Goal: Task Accomplishment & Management: Manage account settings

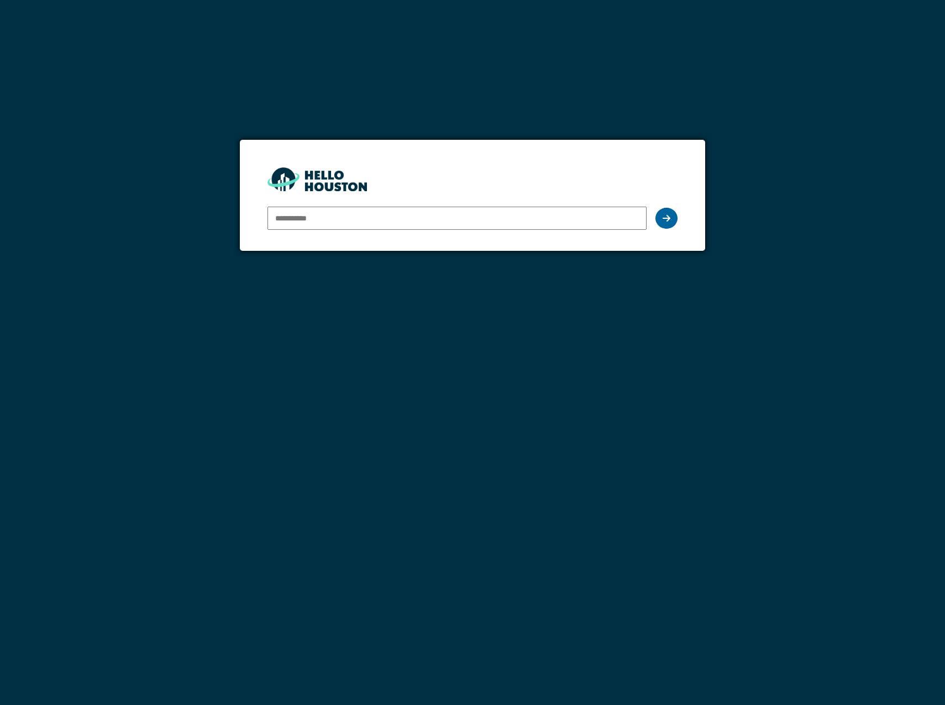
type input "**********"
click at [670, 218] on icon at bounding box center [667, 218] width 8 height 9
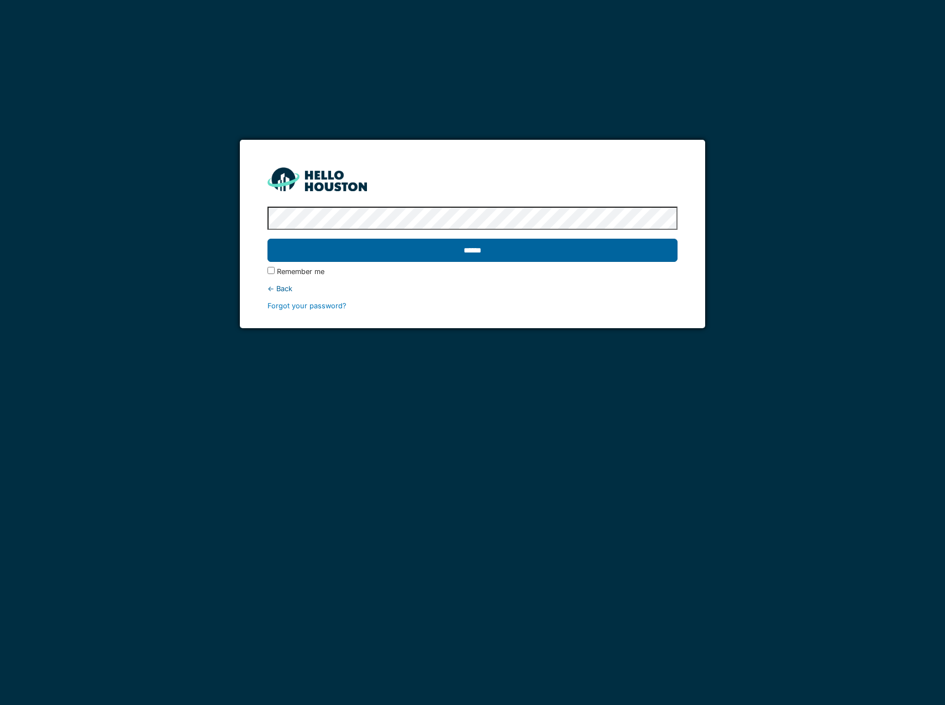
click at [641, 252] on input "******" at bounding box center [473, 250] width 410 height 23
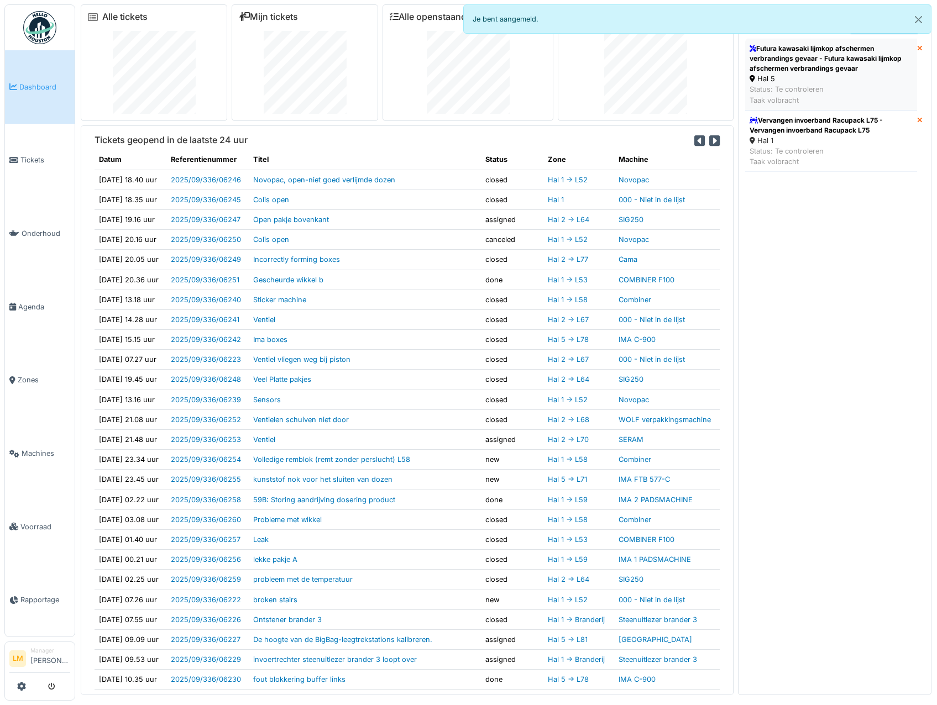
click at [839, 77] on div "Hal 5" at bounding box center [831, 79] width 163 height 11
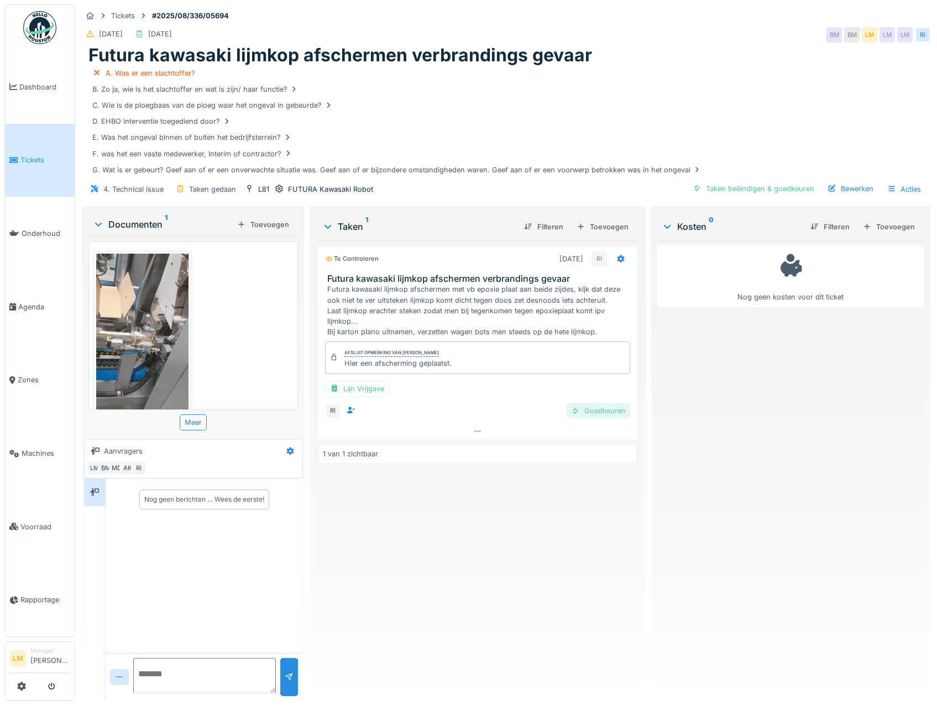
click at [573, 409] on div at bounding box center [575, 411] width 9 height 11
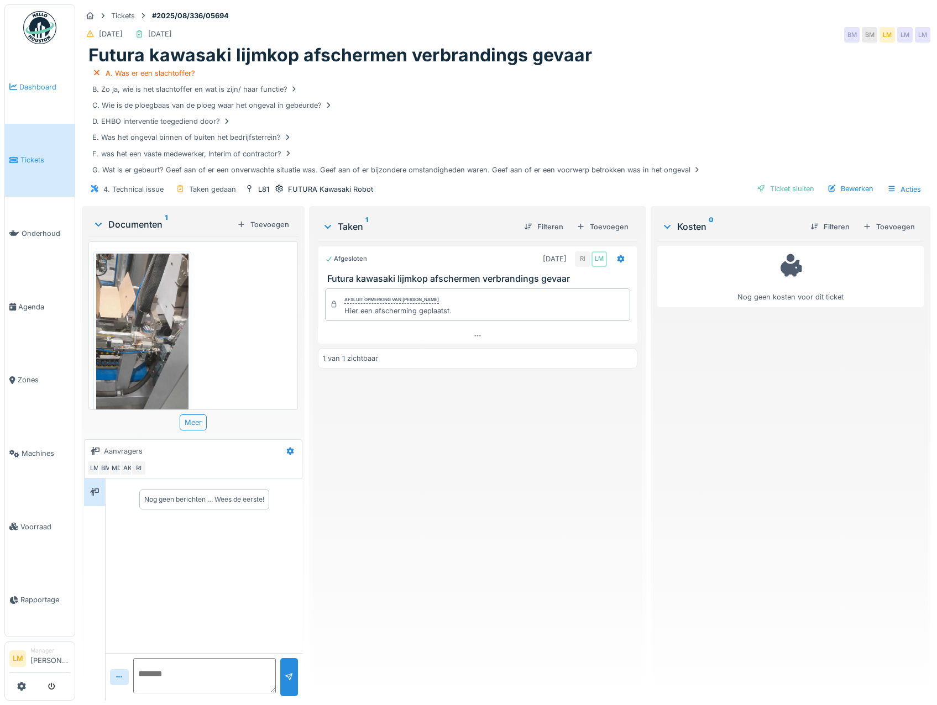
click at [41, 88] on span "Dashboard" at bounding box center [44, 87] width 51 height 11
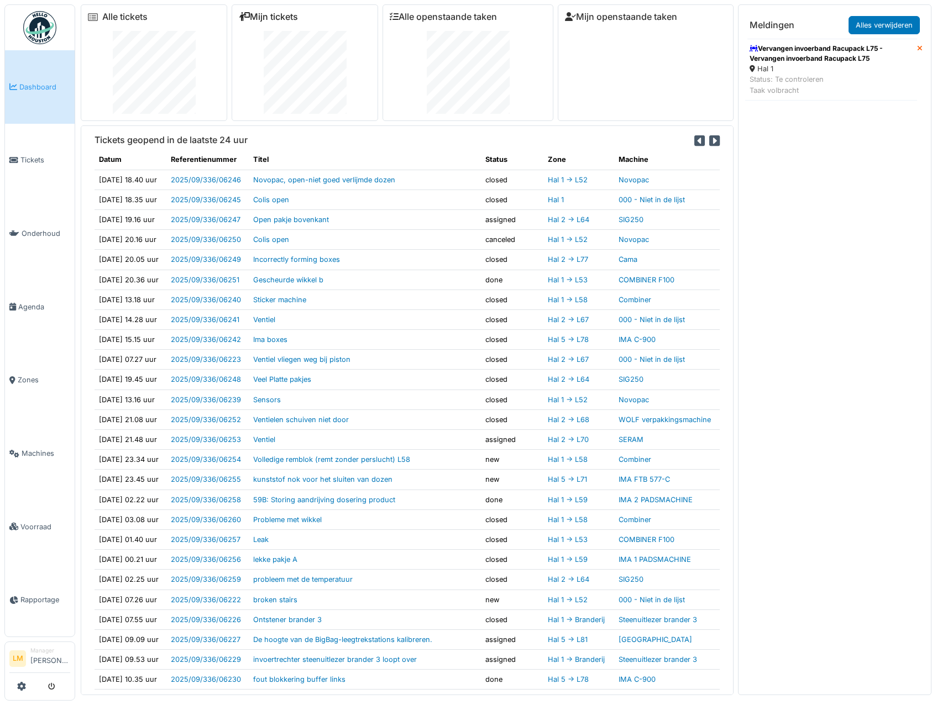
click at [267, 12] on link "Mijn tickets" at bounding box center [268, 17] width 59 height 11
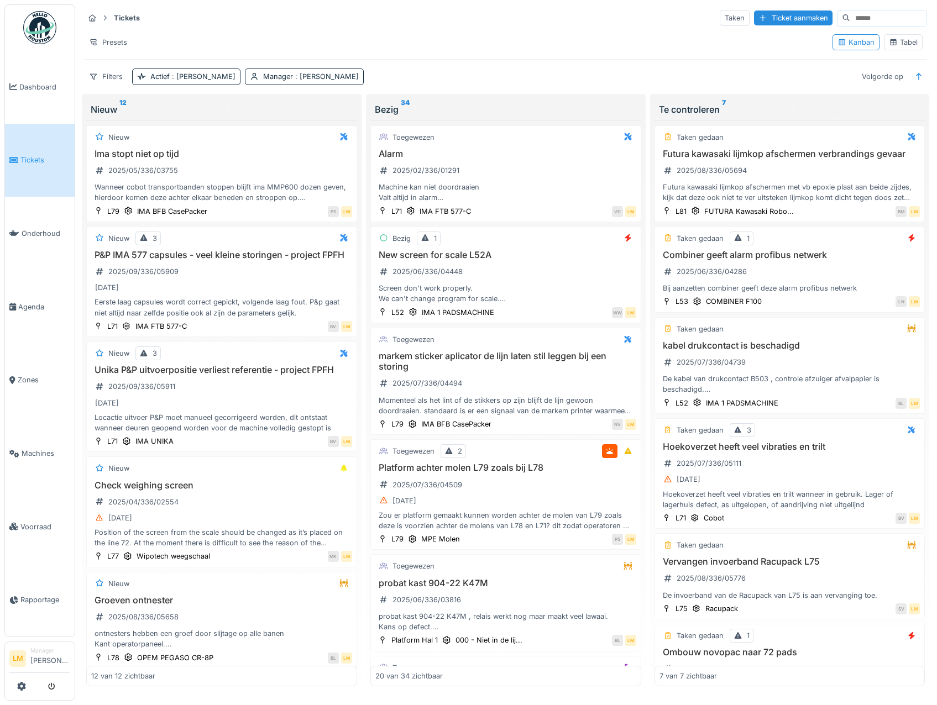
click at [903, 48] on div "Tabel" at bounding box center [903, 42] width 29 height 11
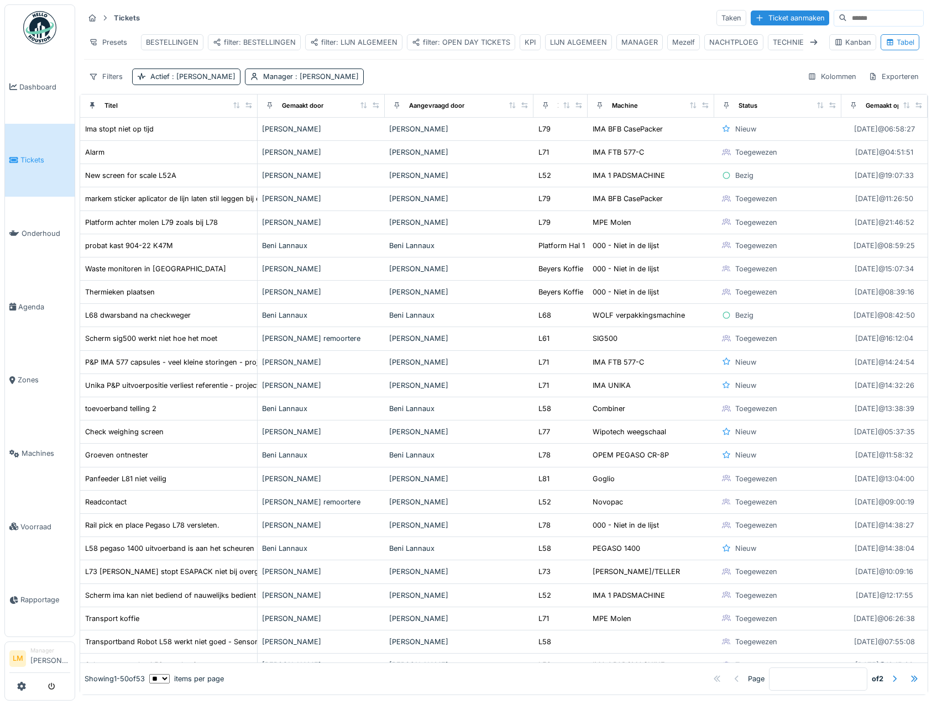
click at [472, 45] on div "filter: OPEN DAY TICKETS" at bounding box center [461, 42] width 98 height 11
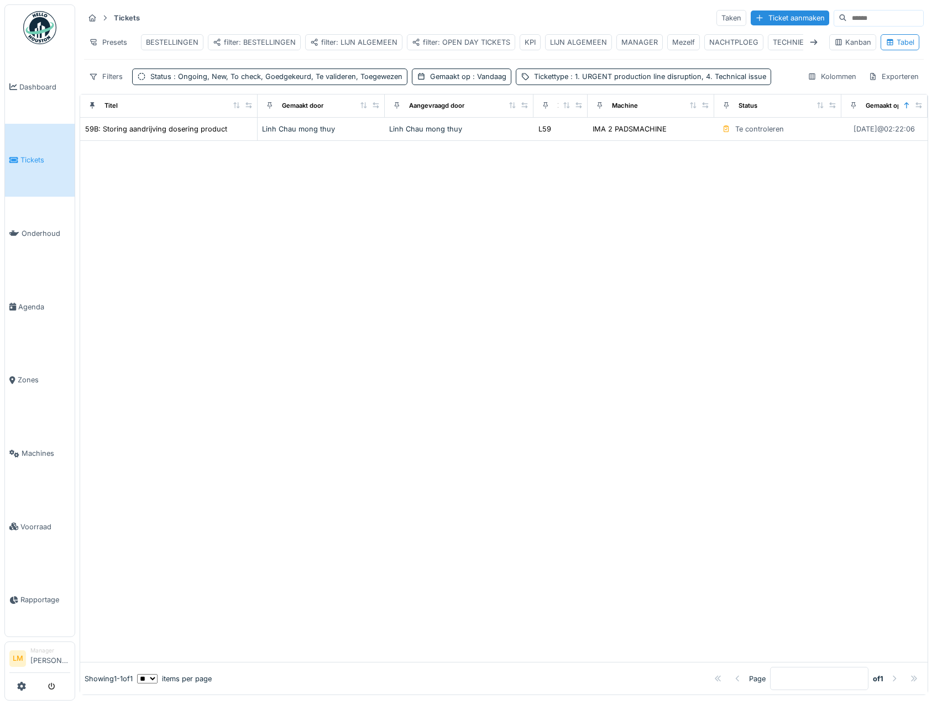
click at [485, 181] on div at bounding box center [503, 402] width 847 height 522
click at [463, 80] on div "Gemaakt op : Vandaag" at bounding box center [468, 76] width 76 height 11
click at [435, 289] on div at bounding box center [503, 402] width 847 height 522
click at [745, 253] on div at bounding box center [503, 402] width 847 height 522
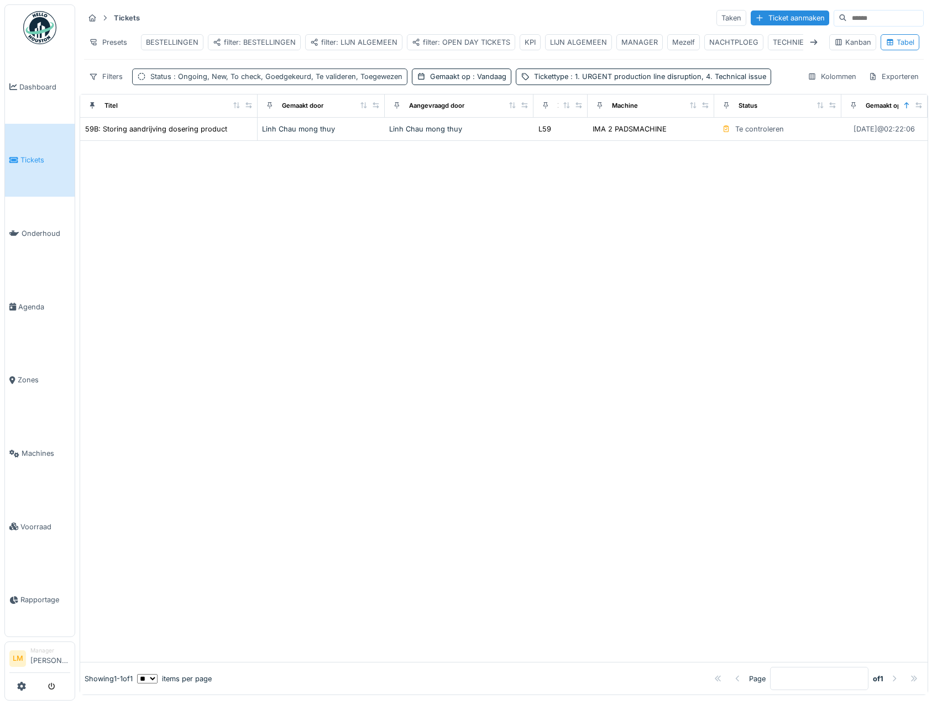
click at [286, 81] on span ": Ongoing, New, To check, Goedgekeurd, Te valideren, Toegewezen" at bounding box center [286, 76] width 231 height 8
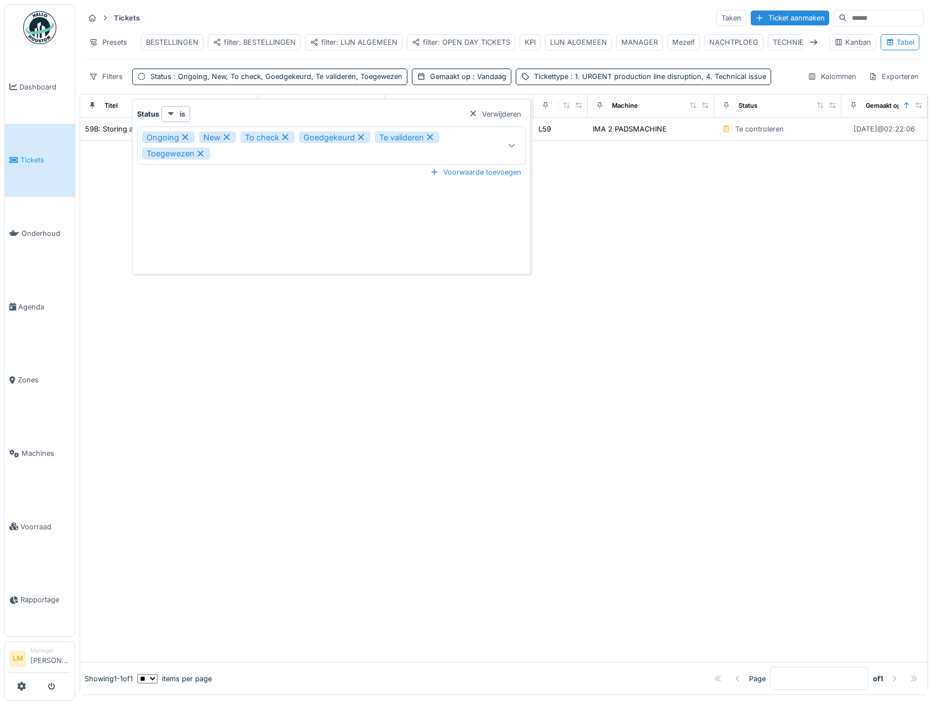
click at [365, 429] on div at bounding box center [503, 402] width 847 height 522
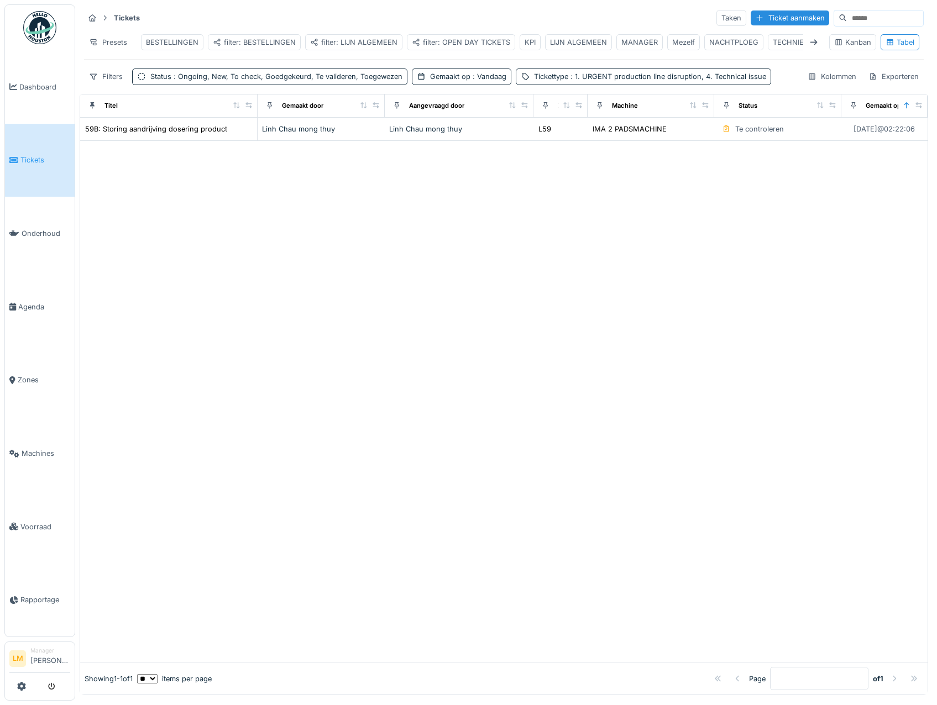
click at [449, 232] on div at bounding box center [503, 402] width 847 height 522
click at [731, 198] on div at bounding box center [503, 402] width 847 height 522
click at [153, 164] on div at bounding box center [503, 402] width 847 height 522
click at [182, 200] on div at bounding box center [503, 402] width 847 height 522
click at [274, 250] on div at bounding box center [503, 402] width 847 height 522
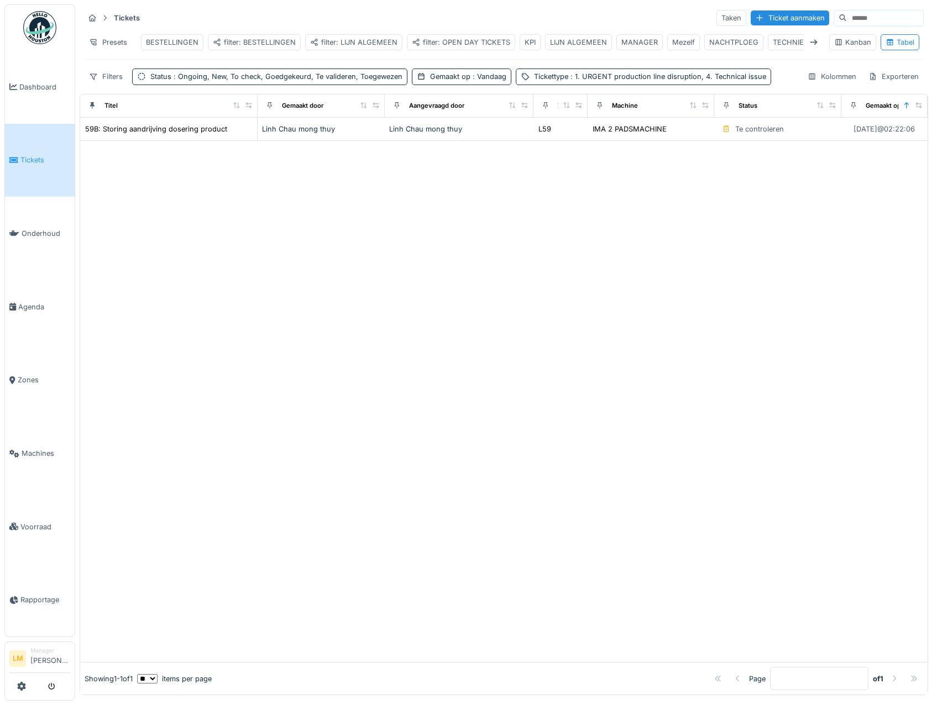
click at [222, 251] on div at bounding box center [503, 402] width 847 height 522
click at [328, 266] on div at bounding box center [503, 402] width 847 height 522
click at [381, 478] on div at bounding box center [503, 402] width 847 height 522
click at [496, 290] on div at bounding box center [503, 402] width 847 height 522
click at [504, 326] on div at bounding box center [503, 402] width 847 height 522
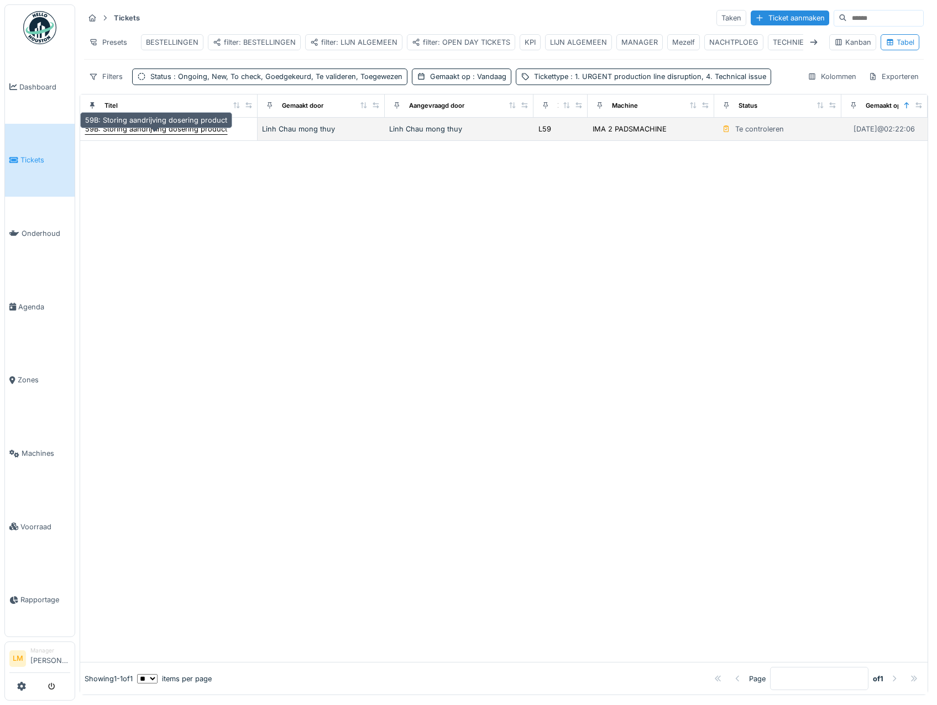
click at [196, 134] on div "59B: Storing aandrijving dosering product" at bounding box center [156, 129] width 142 height 11
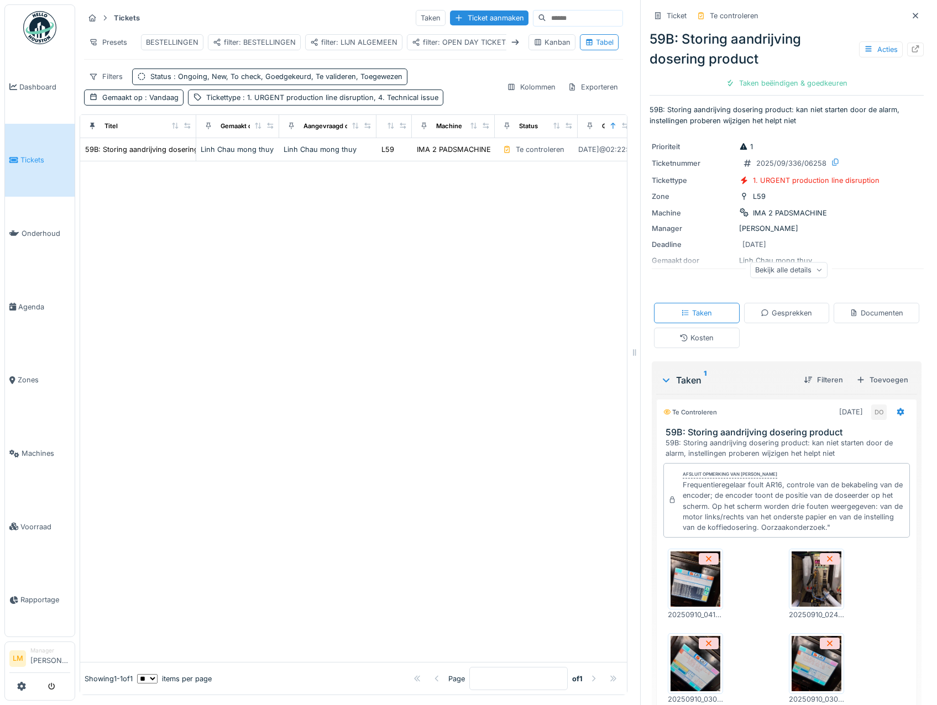
click at [687, 588] on img at bounding box center [696, 579] width 50 height 55
click at [248, 334] on div at bounding box center [353, 411] width 547 height 501
click at [907, 16] on div at bounding box center [915, 16] width 17 height 14
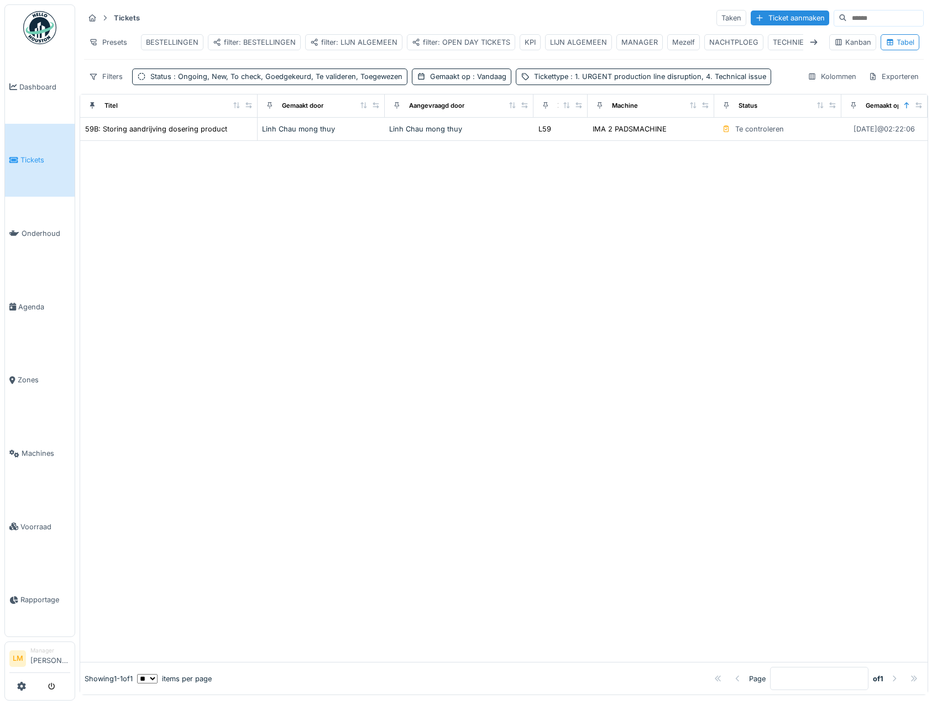
drag, startPoint x: 739, startPoint y: 399, endPoint x: 742, endPoint y: 404, distance: 6.2
click at [741, 399] on div at bounding box center [503, 402] width 847 height 522
click at [33, 313] on link "Agenda" at bounding box center [40, 307] width 70 height 74
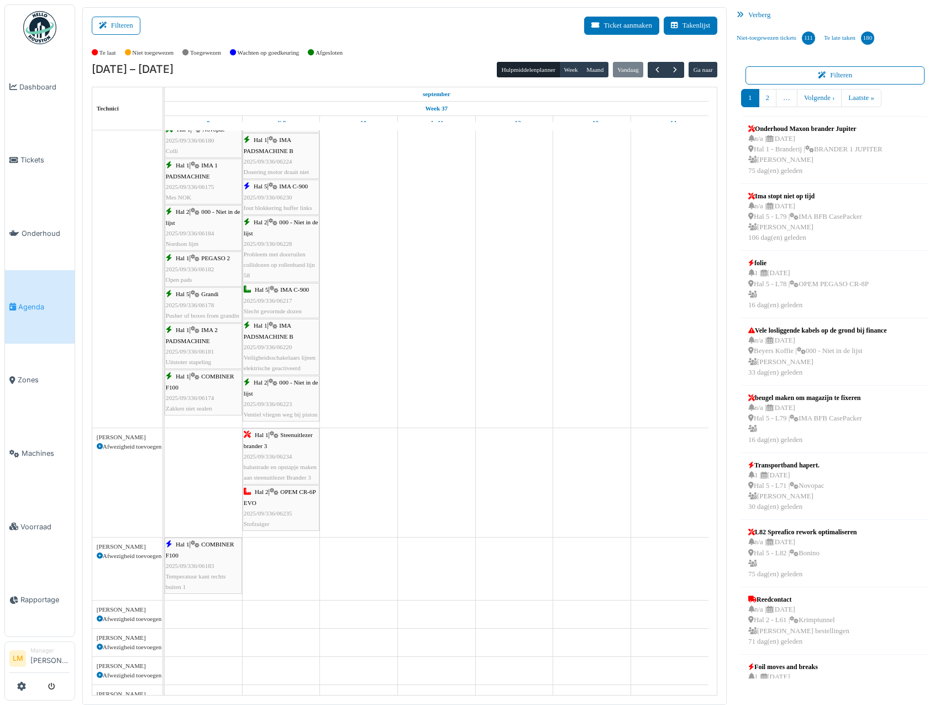
scroll to position [1174, 0]
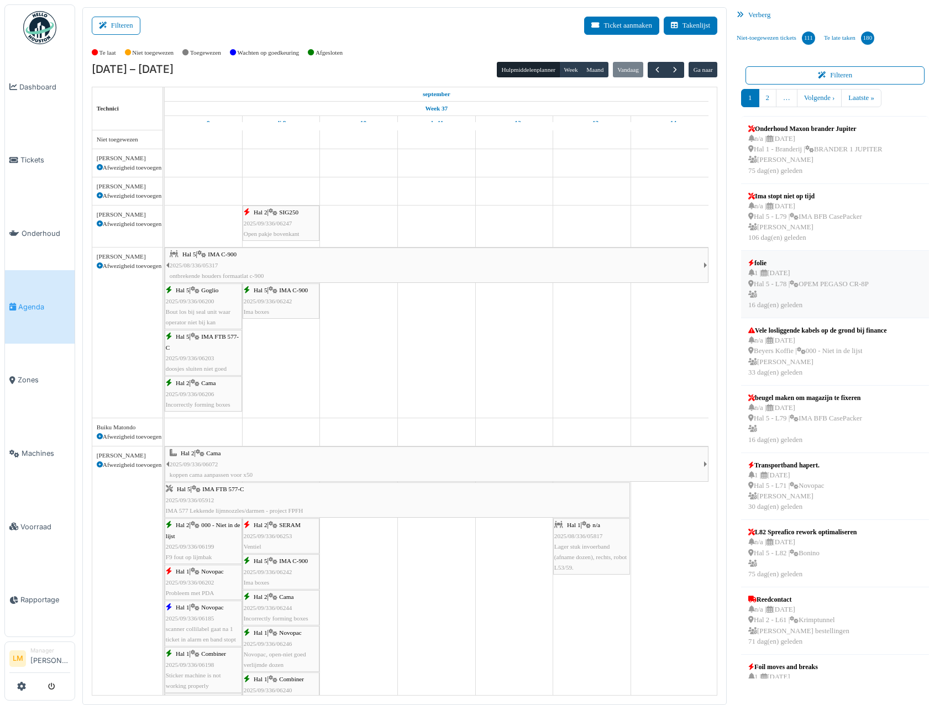
click at [825, 301] on div "1 | 25/08/2025 Hal 5 - L78 | OPEM PEGASO CR-8P 16 dag(en) geleden" at bounding box center [809, 289] width 121 height 43
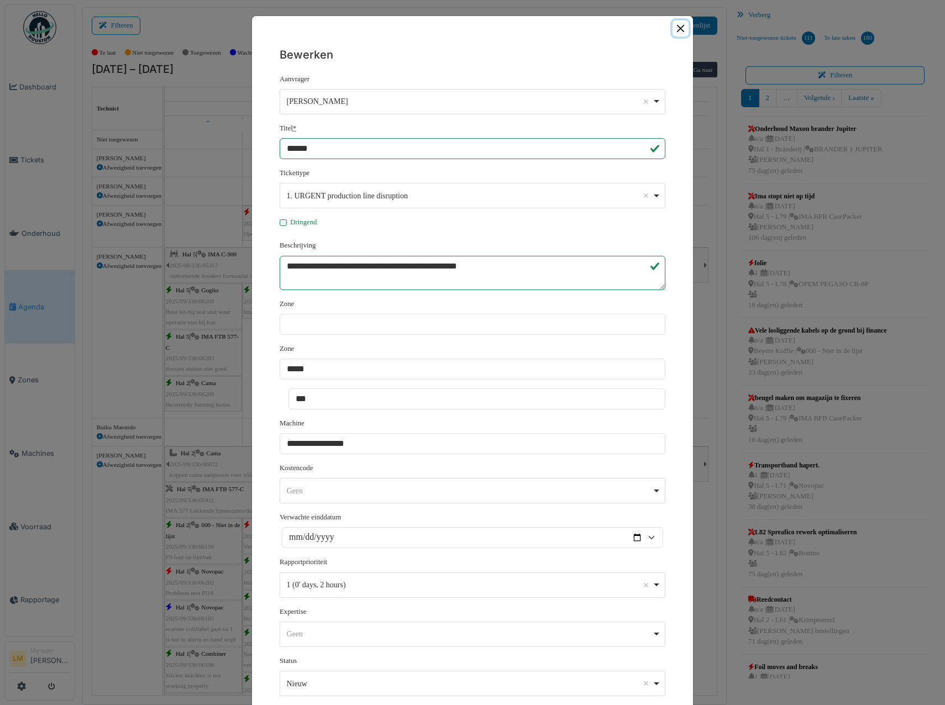
click at [673, 31] on button "Close" at bounding box center [681, 28] width 16 height 16
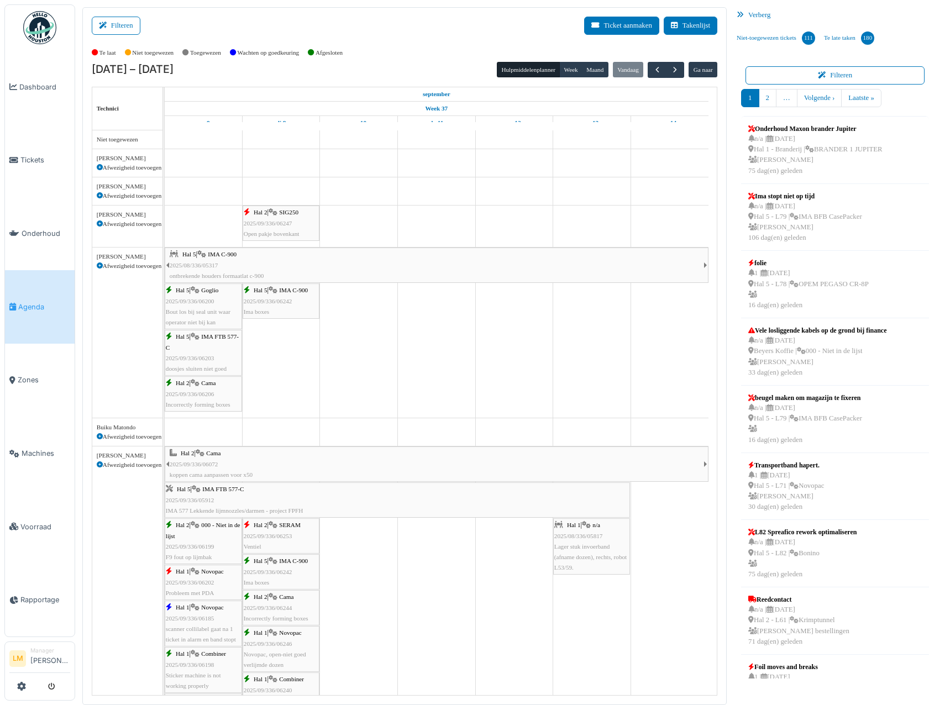
click at [45, 14] on img at bounding box center [39, 27] width 33 height 33
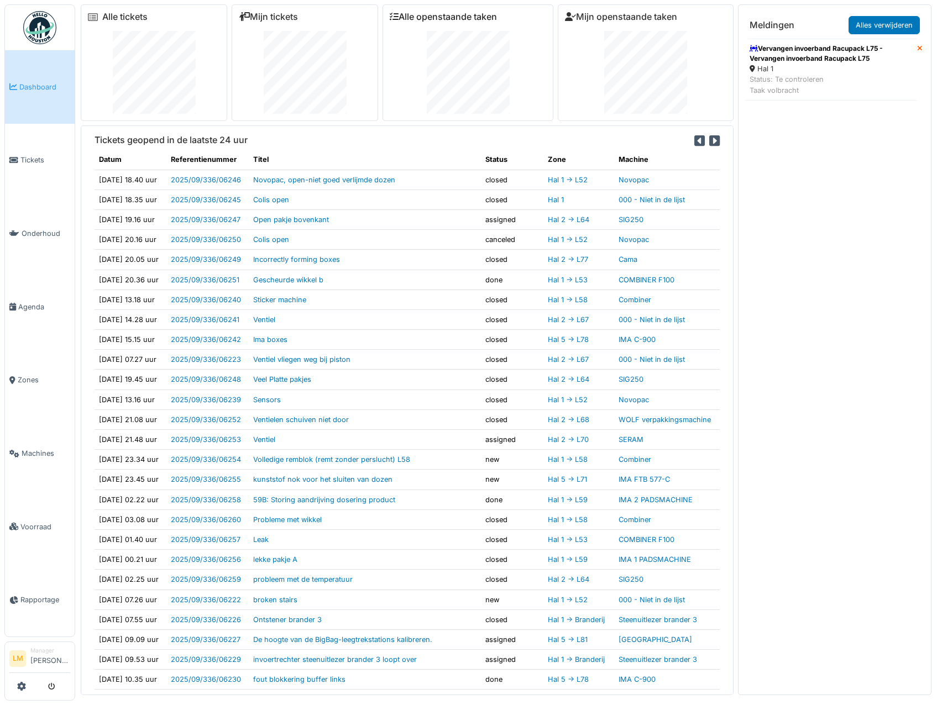
click at [423, 17] on link "Alle openstaande taken" at bounding box center [443, 17] width 107 height 11
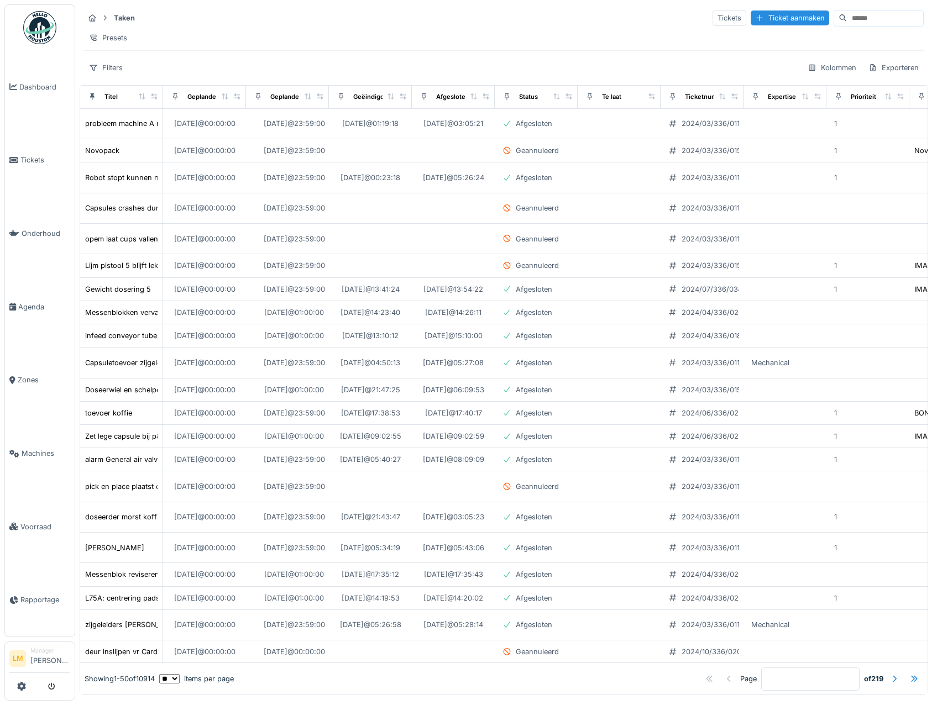
click at [36, 28] on img at bounding box center [39, 27] width 33 height 33
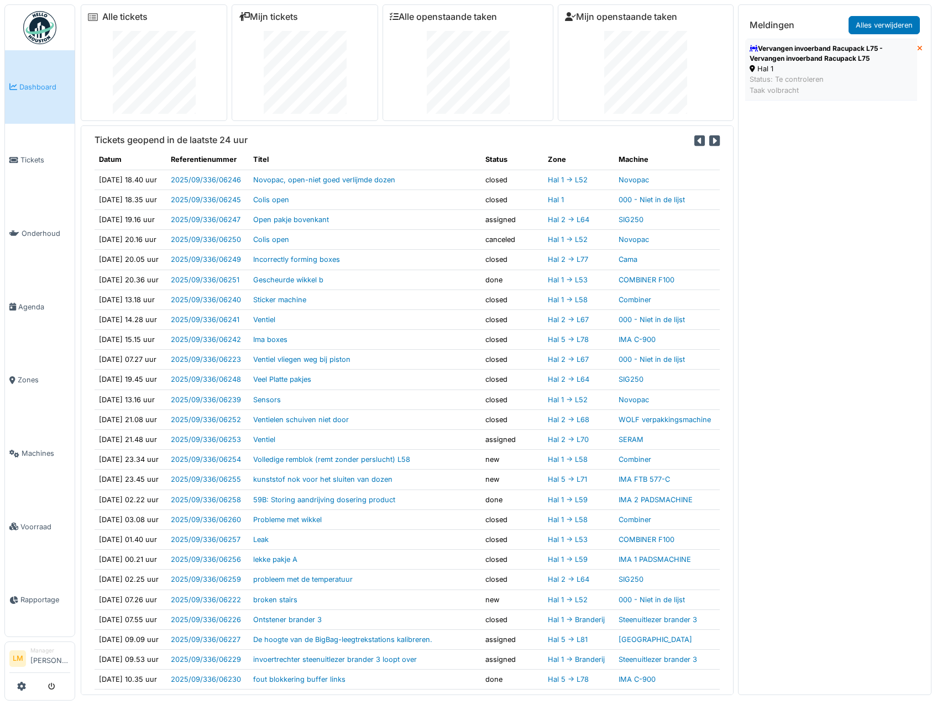
click at [804, 54] on div "Vervangen invoerband Racupack L75 - Vervangen invoerband Racupack L75" at bounding box center [831, 54] width 163 height 20
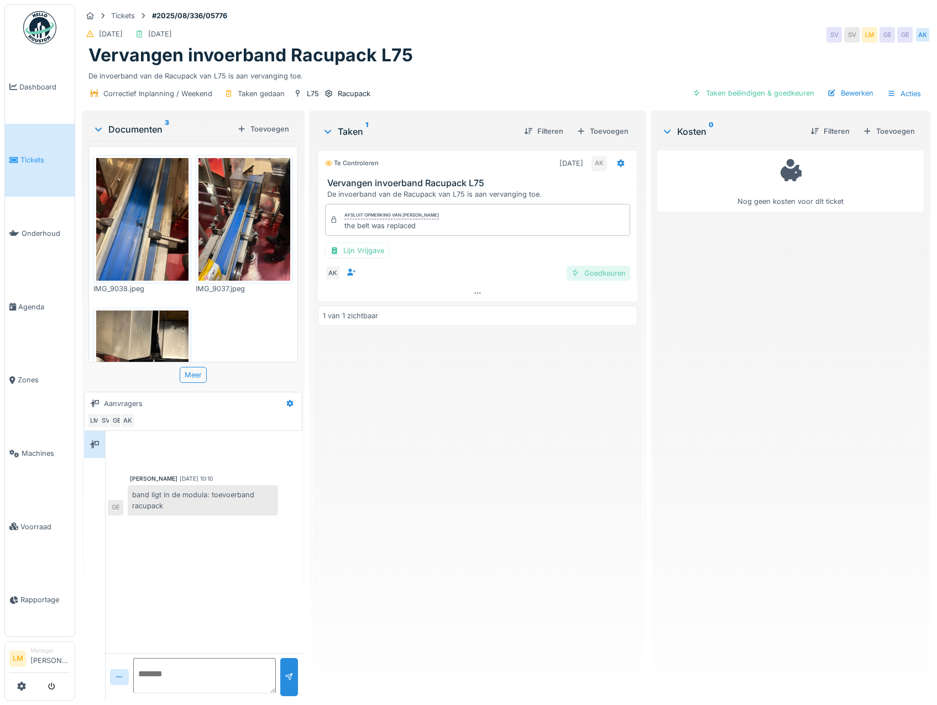
click at [589, 269] on div "Goedkeuren" at bounding box center [599, 273] width 64 height 15
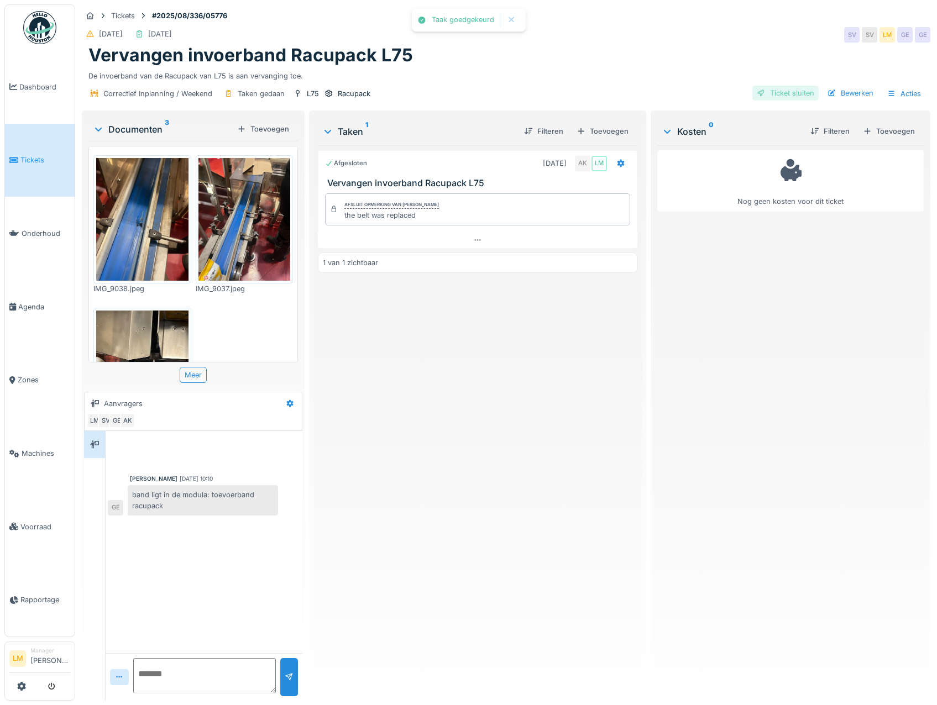
click at [780, 97] on div "Ticket sluiten" at bounding box center [785, 93] width 66 height 15
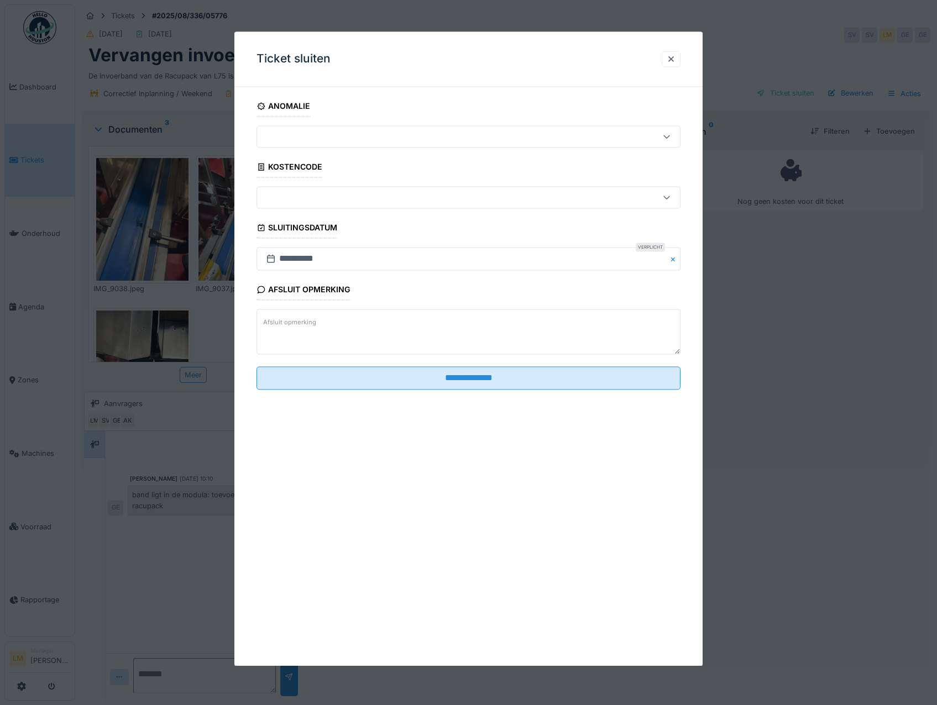
click at [482, 315] on textarea "Afsluit opmerking" at bounding box center [469, 332] width 425 height 45
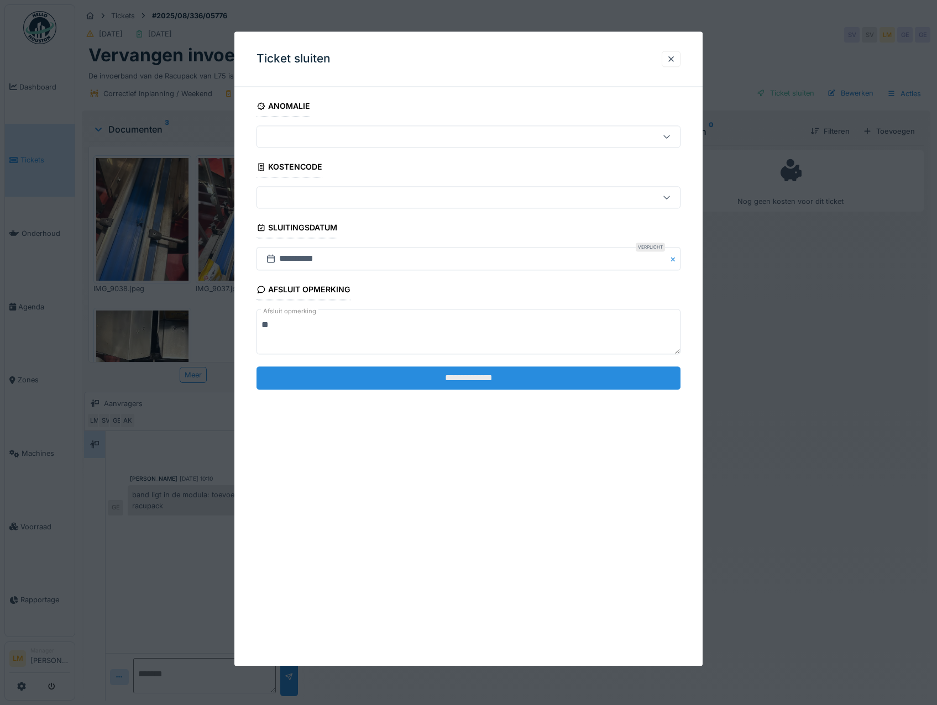
type textarea "**"
click at [435, 378] on input "**********" at bounding box center [469, 378] width 425 height 23
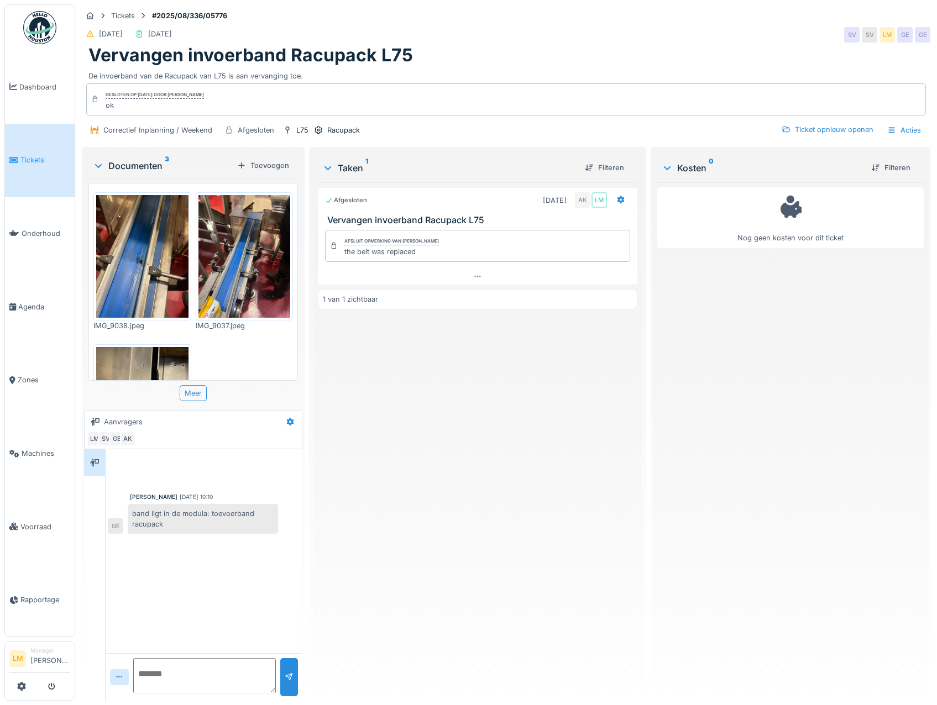
click at [467, 547] on div "Afgesloten 4-9-2025 AK LM Vervangen invoerband Racupack L75 Afsluit opmerking v…" at bounding box center [477, 437] width 319 height 510
click at [48, 155] on span "Tickets" at bounding box center [45, 160] width 50 height 11
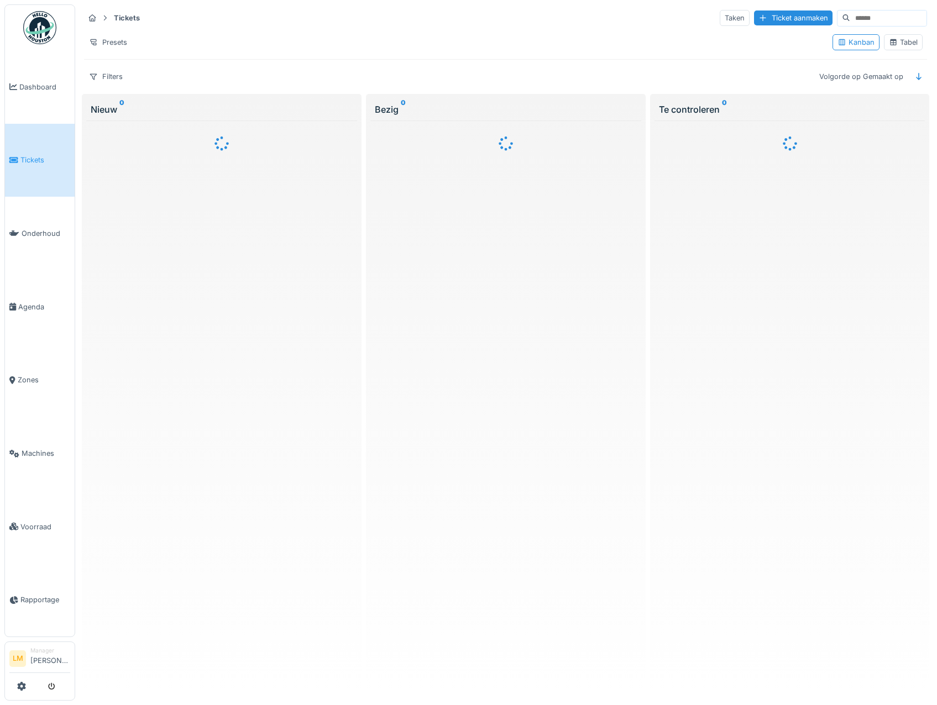
click at [889, 43] on icon at bounding box center [893, 42] width 9 height 7
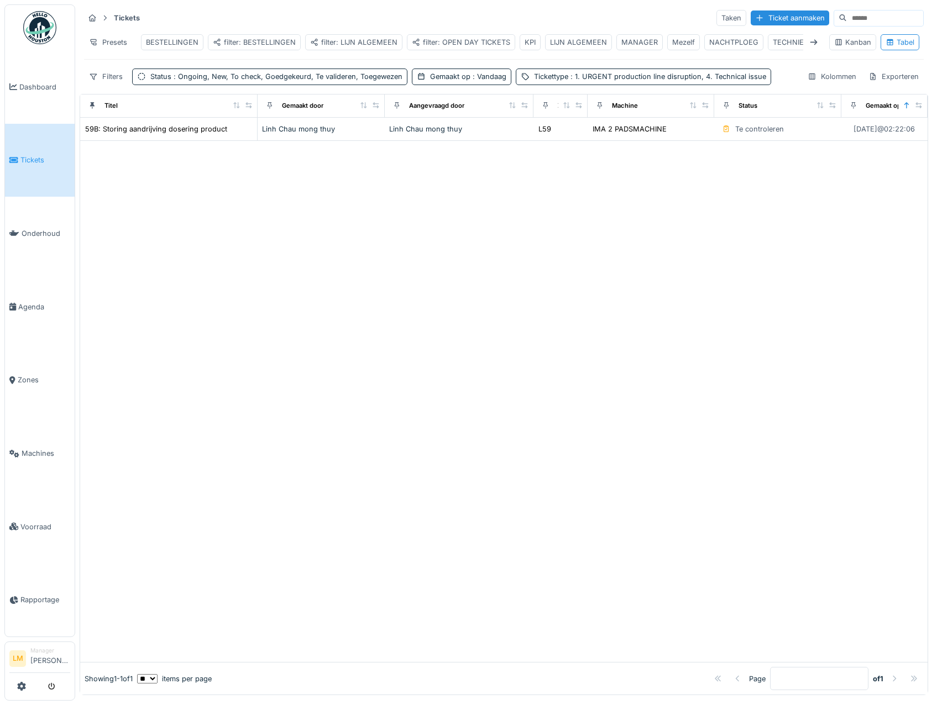
click at [279, 36] on div "filter: BESTELLINGEN" at bounding box center [254, 42] width 93 height 16
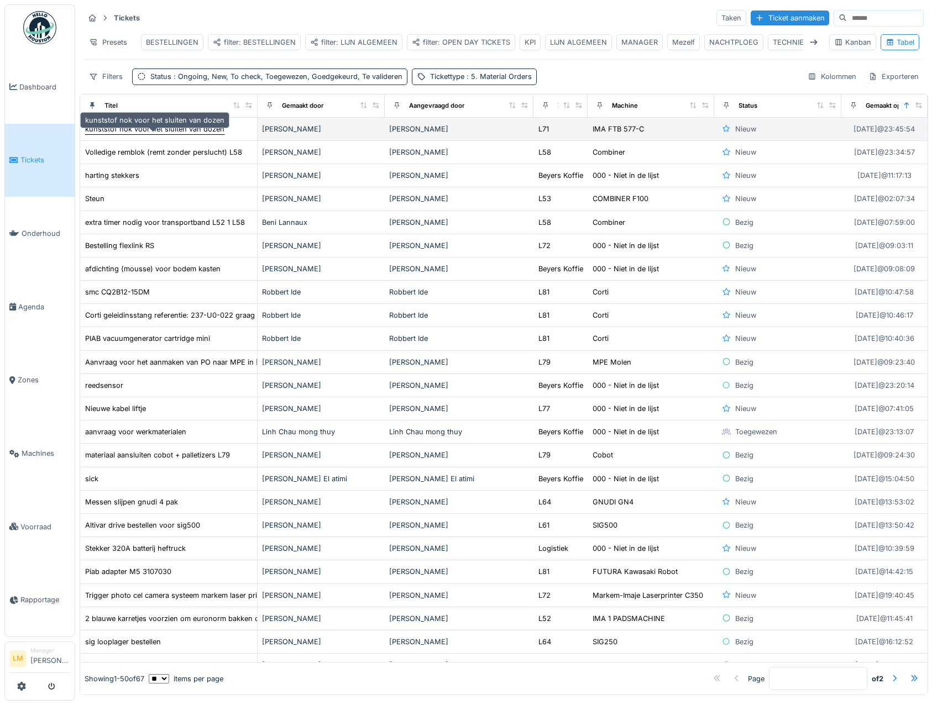
click at [180, 134] on div "kunststof nok voor het sluiten van dozen" at bounding box center [154, 129] width 139 height 11
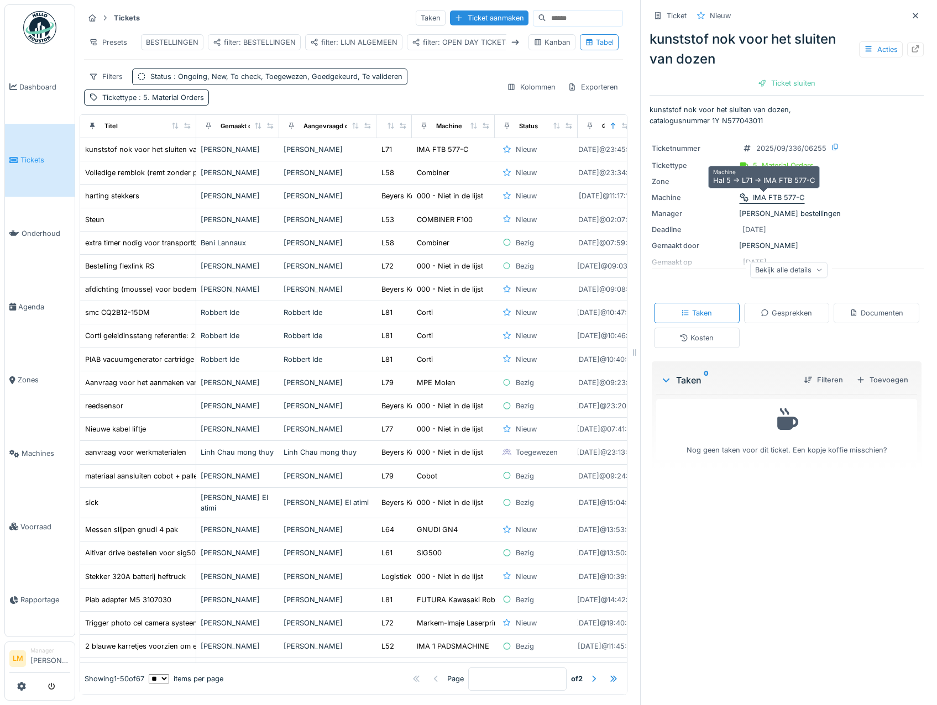
scroll to position [8, 0]
click at [786, 265] on div "Bekijk alle details" at bounding box center [788, 270] width 77 height 16
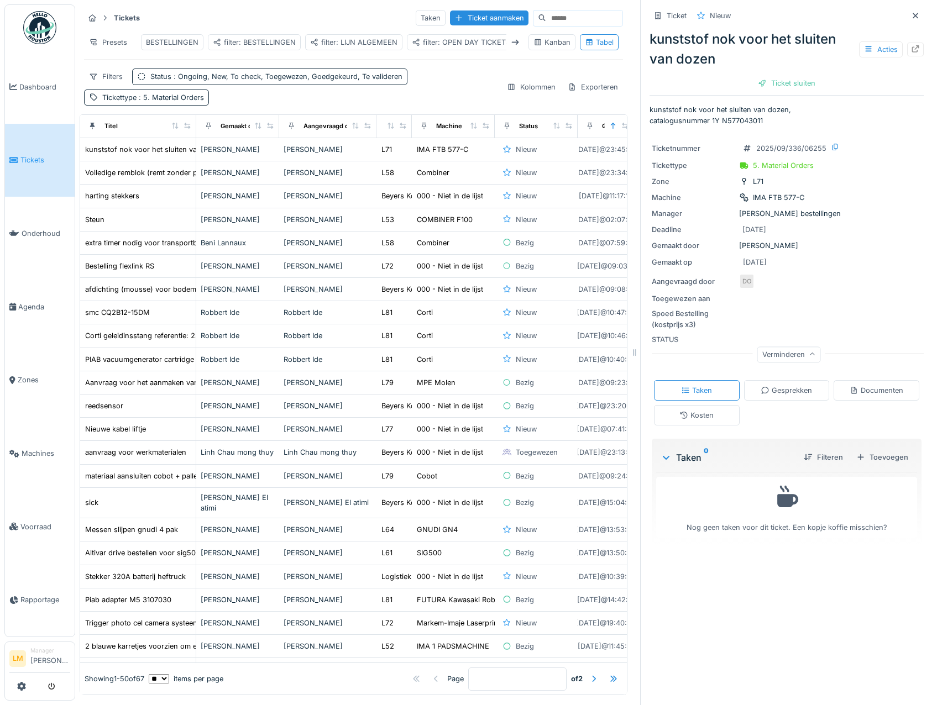
scroll to position [0, 0]
click at [116, 176] on div "Volledige remblok (remt zonder perslucht) L58" at bounding box center [163, 173] width 157 height 11
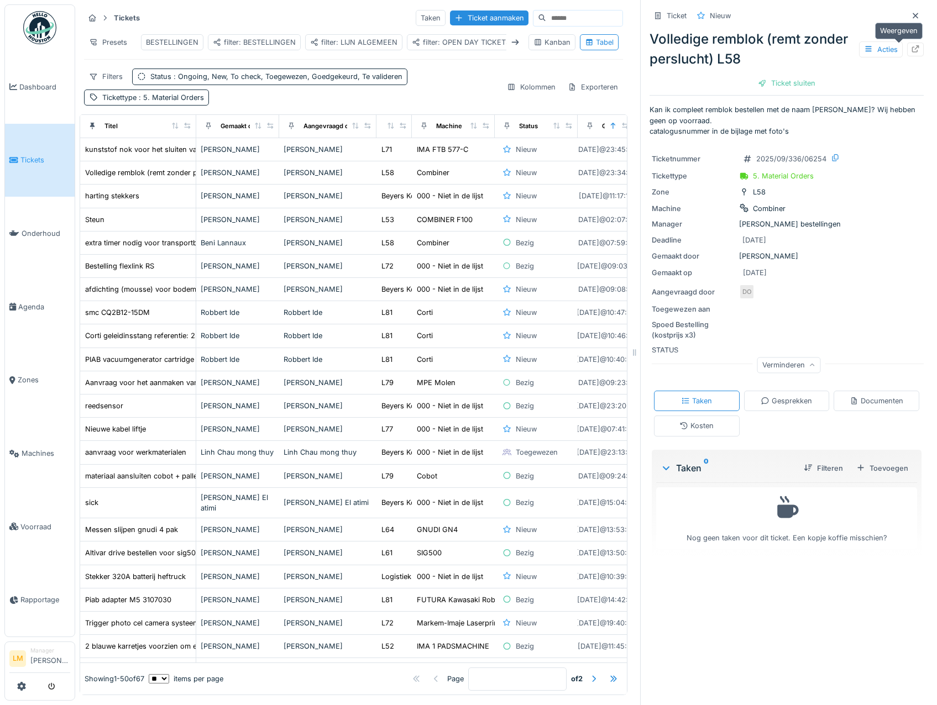
click at [911, 49] on icon at bounding box center [915, 48] width 9 height 7
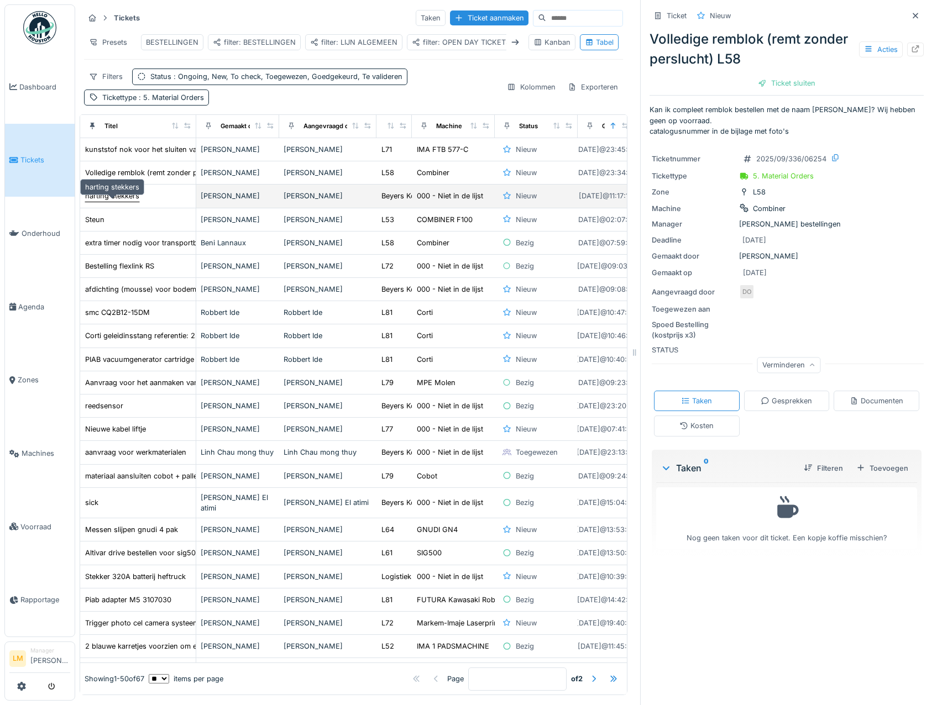
click at [113, 201] on div "harting stekkers" at bounding box center [112, 196] width 54 height 11
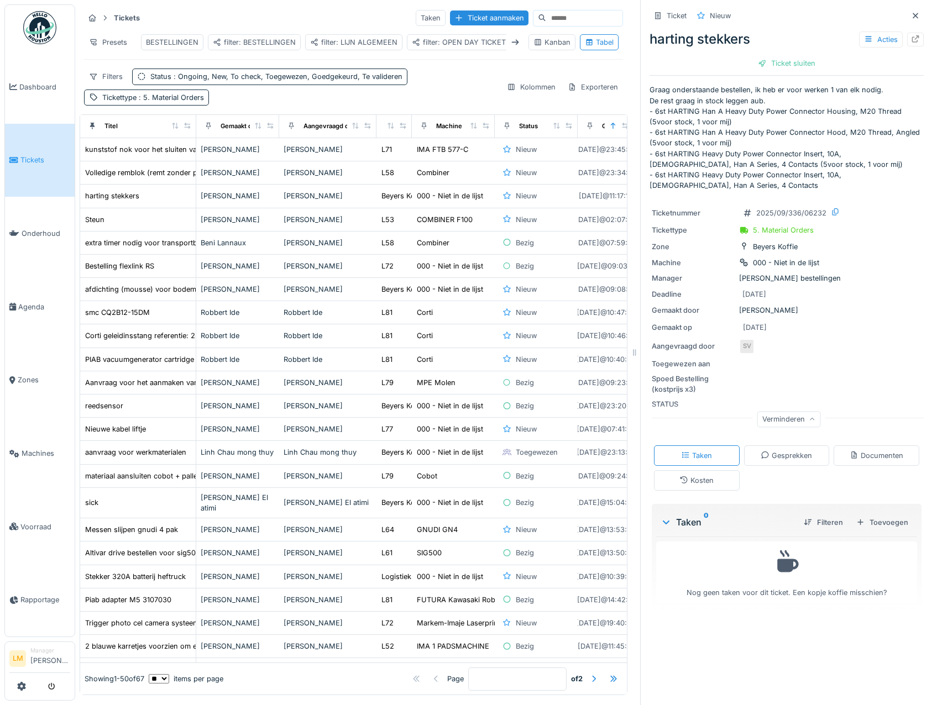
scroll to position [8, 0]
click at [40, 236] on span "Onderhoud" at bounding box center [46, 233] width 49 height 11
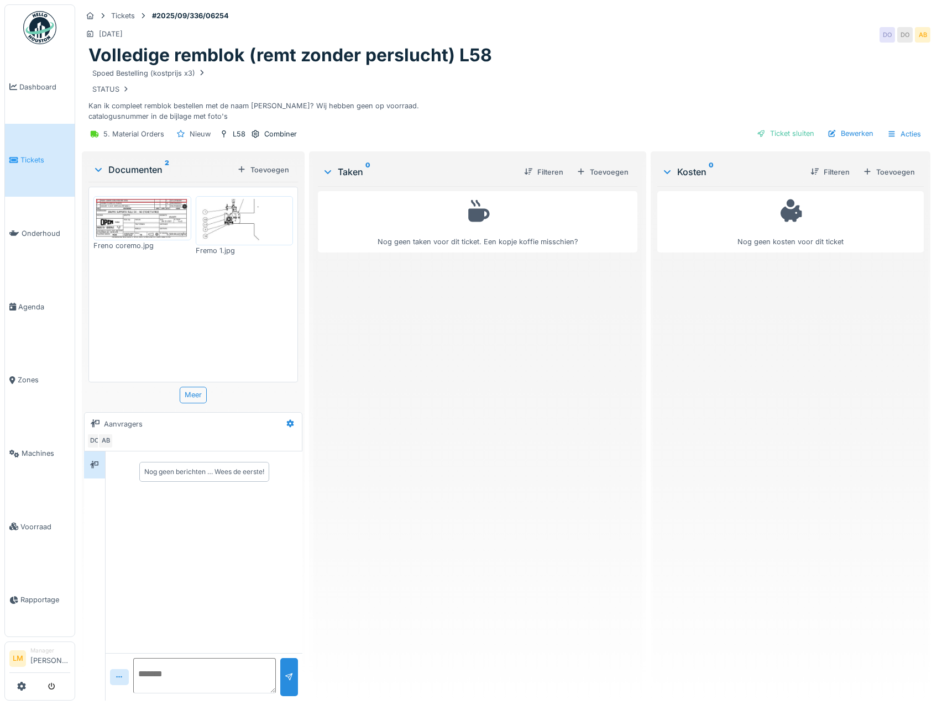
click at [165, 214] on img at bounding box center [142, 218] width 92 height 39
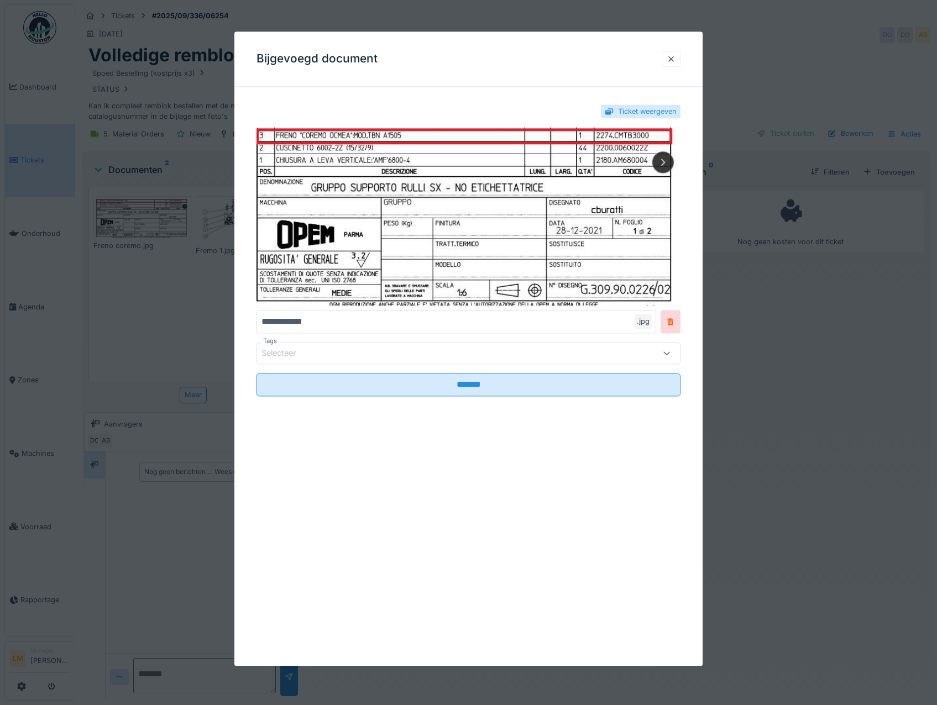
click at [126, 287] on div at bounding box center [468, 352] width 937 height 705
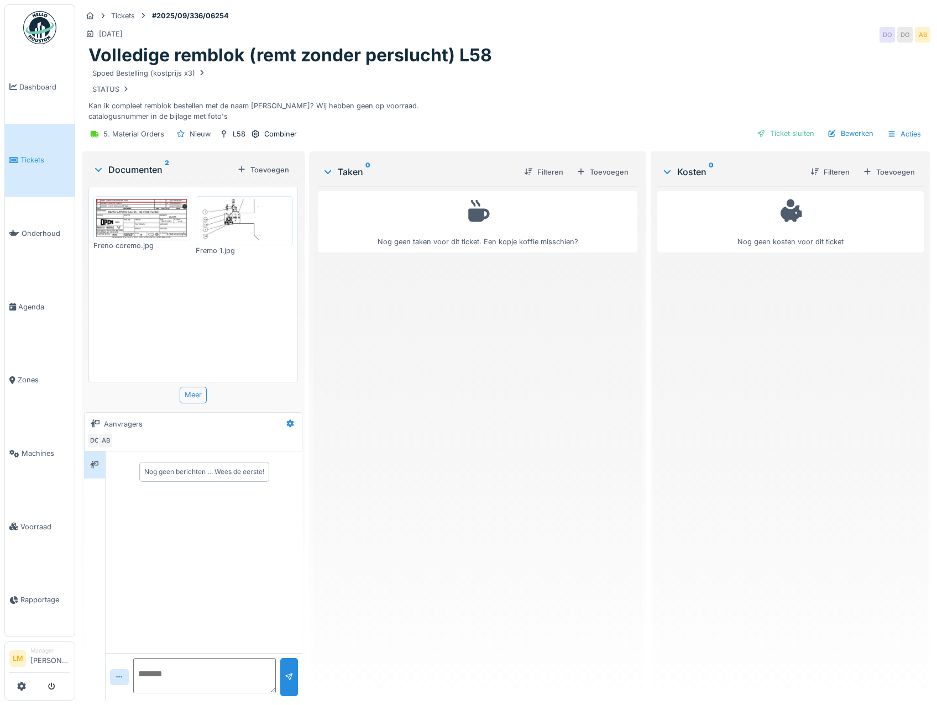
click at [223, 231] on img at bounding box center [244, 221] width 92 height 44
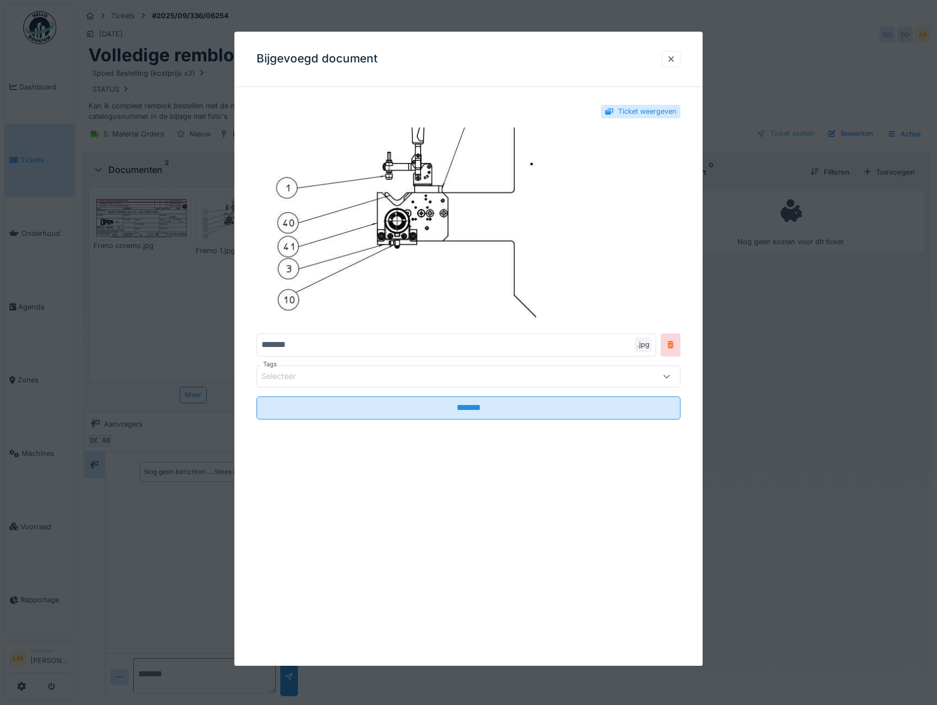
click at [184, 250] on div at bounding box center [468, 352] width 937 height 705
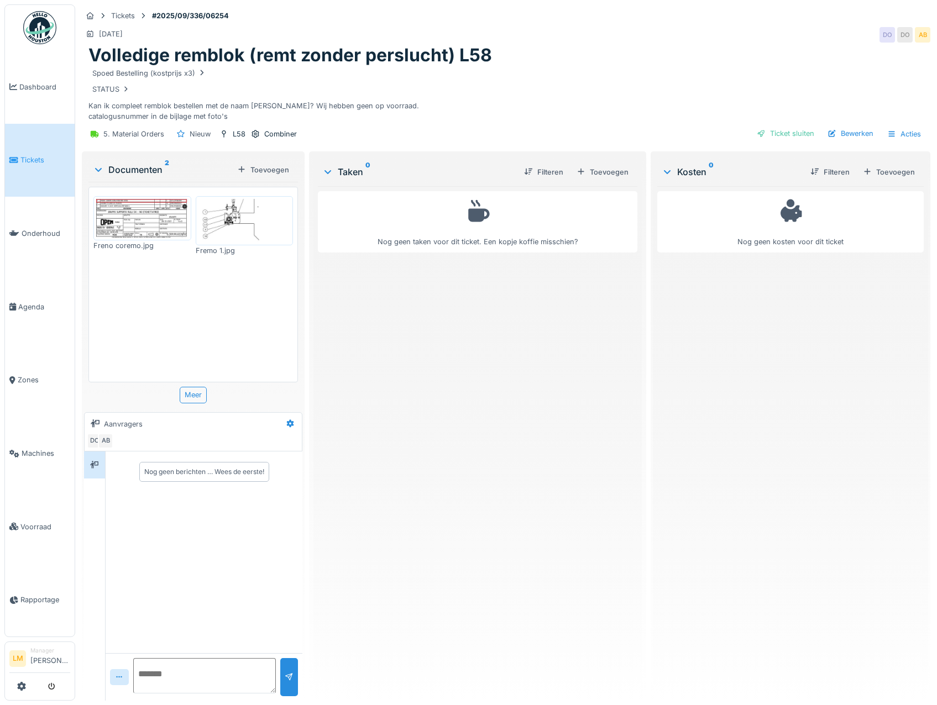
click at [250, 202] on img at bounding box center [244, 221] width 92 height 44
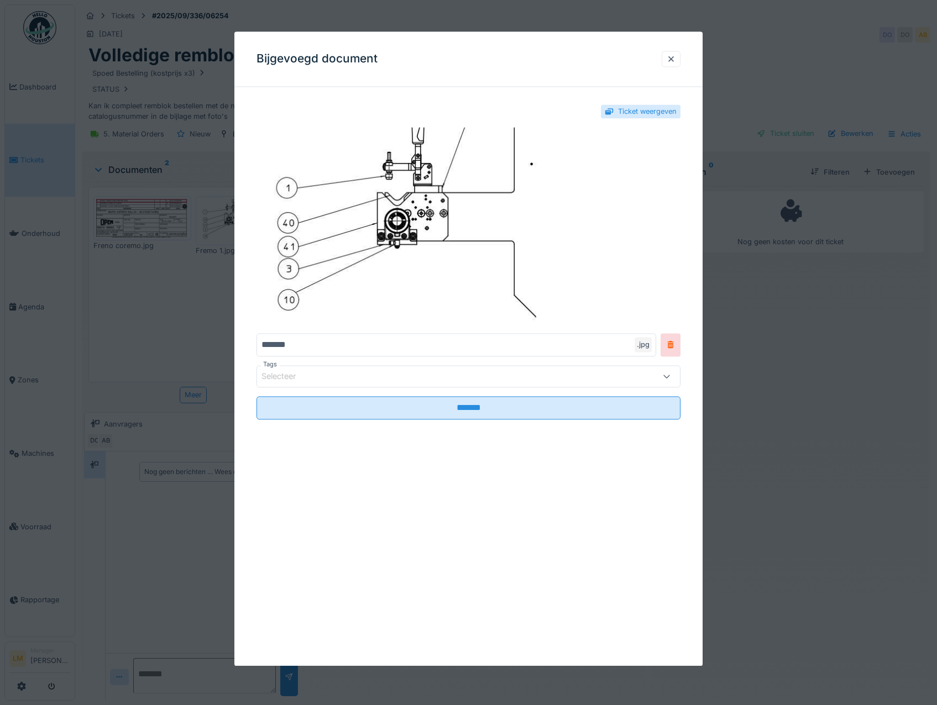
click at [151, 325] on div at bounding box center [468, 352] width 937 height 705
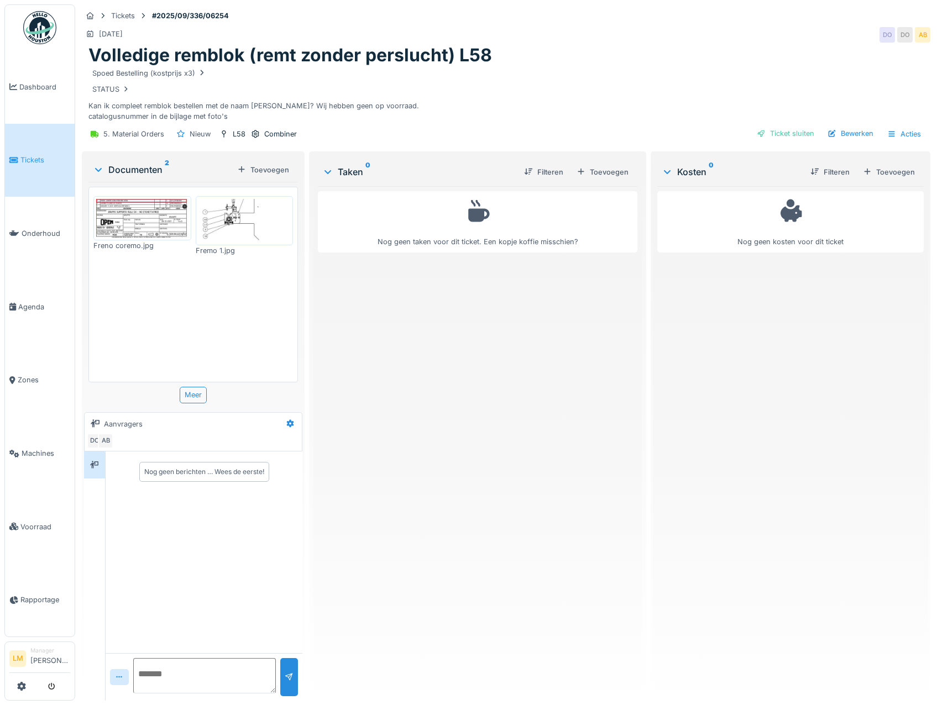
click at [212, 224] on img at bounding box center [244, 221] width 92 height 44
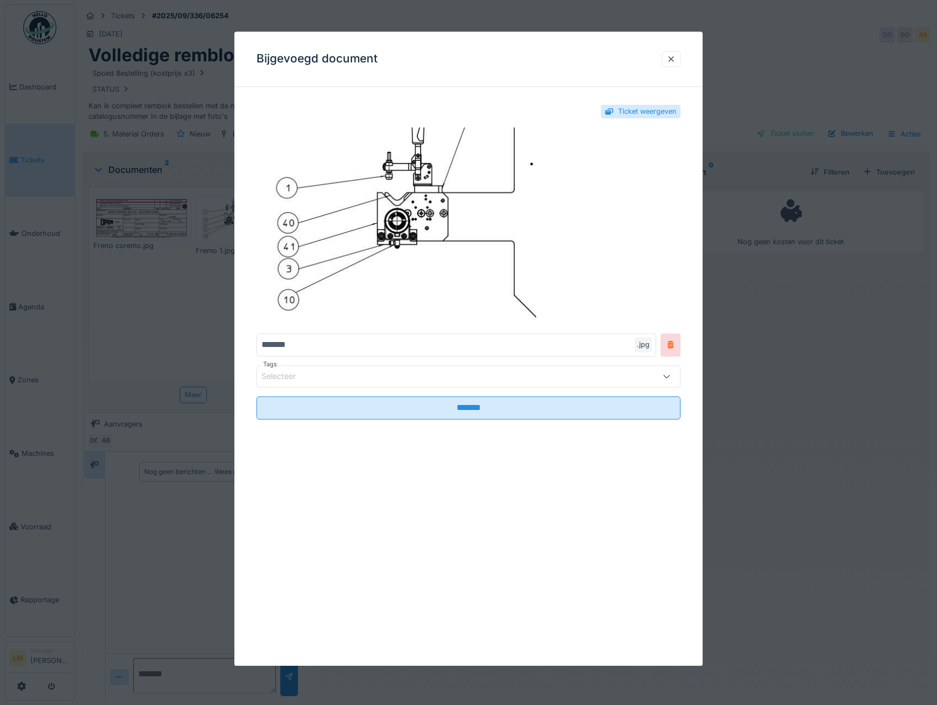
click at [130, 276] on div at bounding box center [468, 352] width 937 height 705
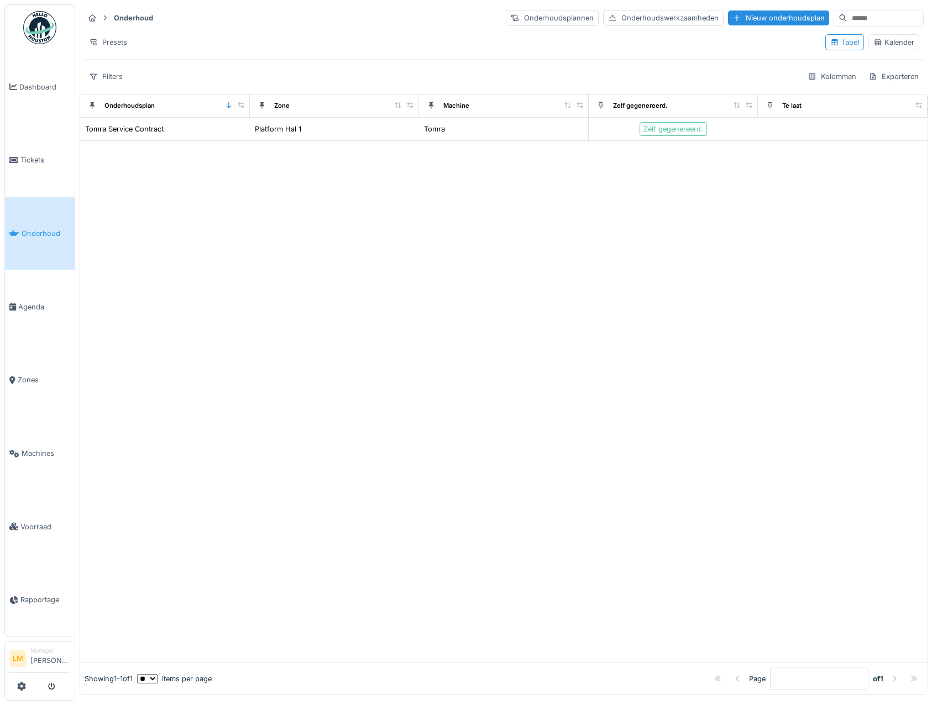
click at [34, 20] on img at bounding box center [39, 27] width 33 height 33
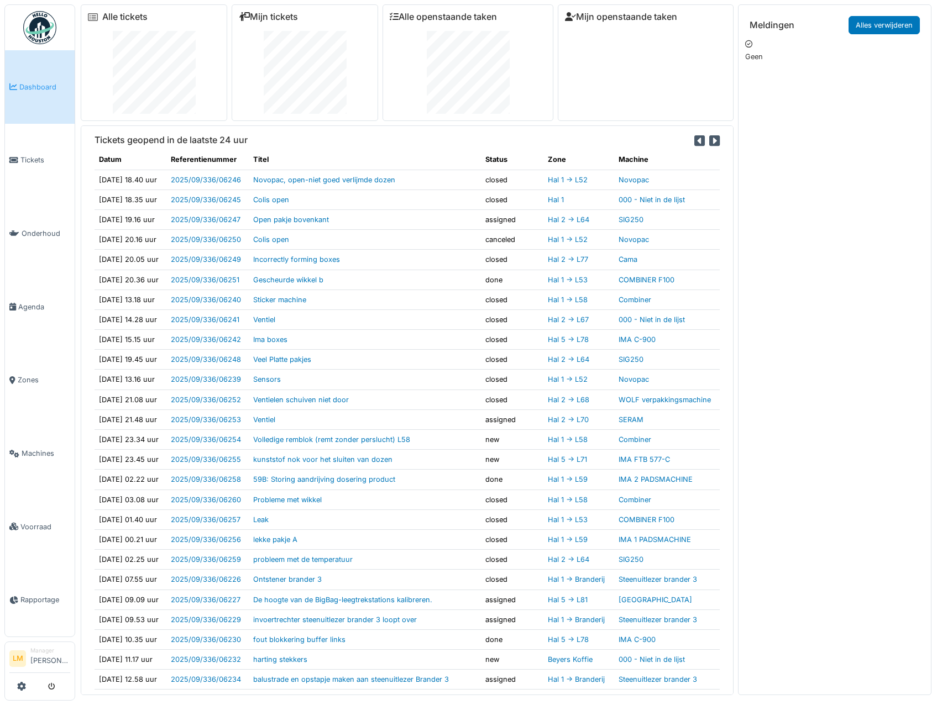
click at [235, 19] on div "Mijn tickets" at bounding box center [305, 62] width 147 height 117
click at [284, 15] on link "Mijn tickets" at bounding box center [268, 17] width 59 height 11
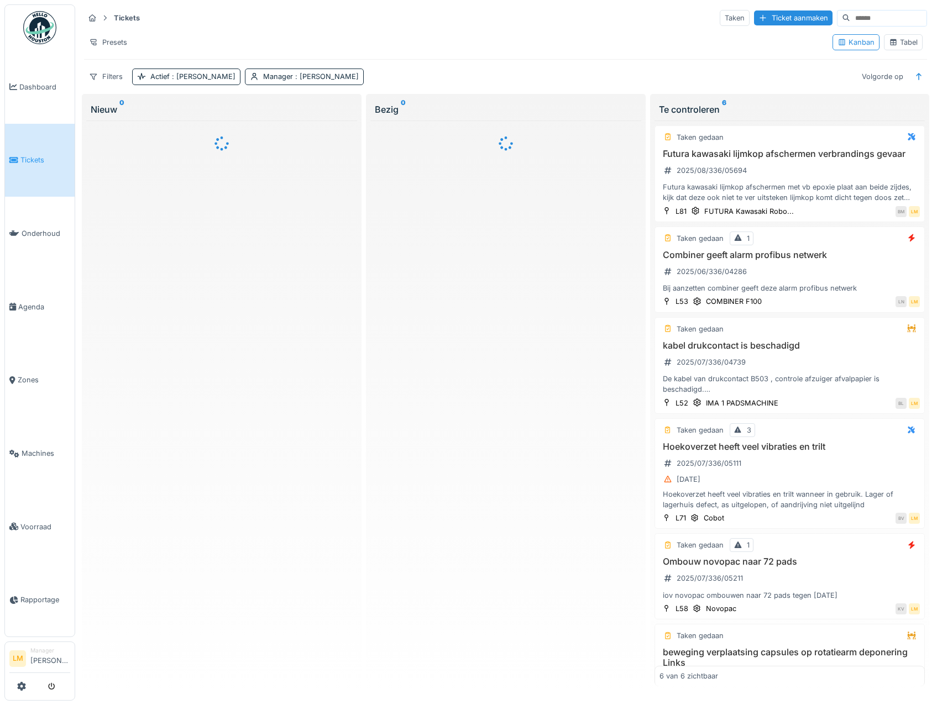
click at [38, 165] on link "Tickets" at bounding box center [40, 161] width 70 height 74
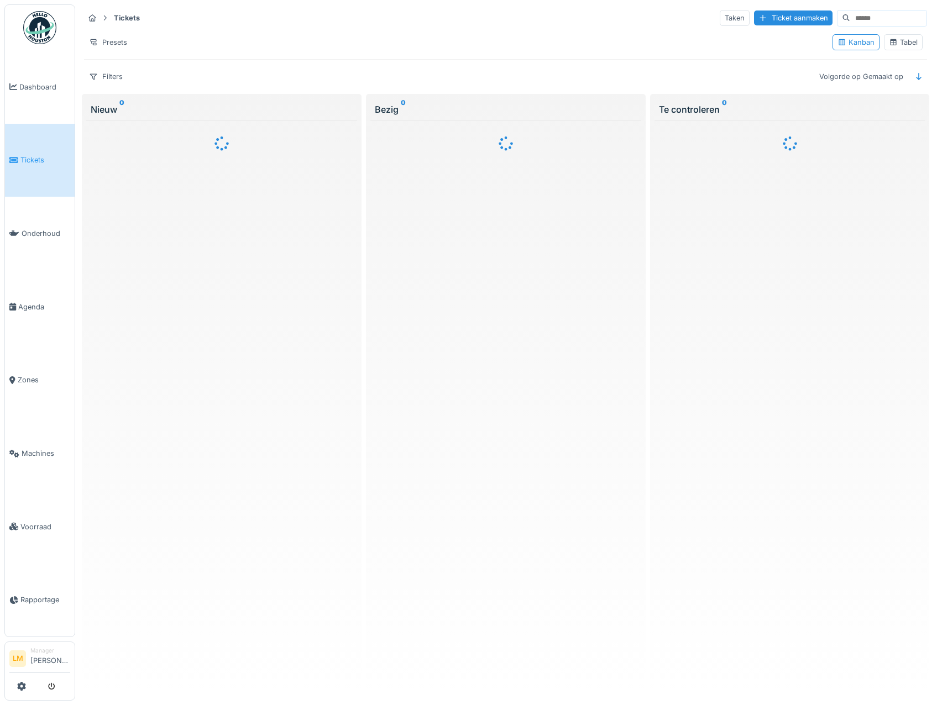
click at [891, 43] on icon at bounding box center [894, 42] width 6 height 6
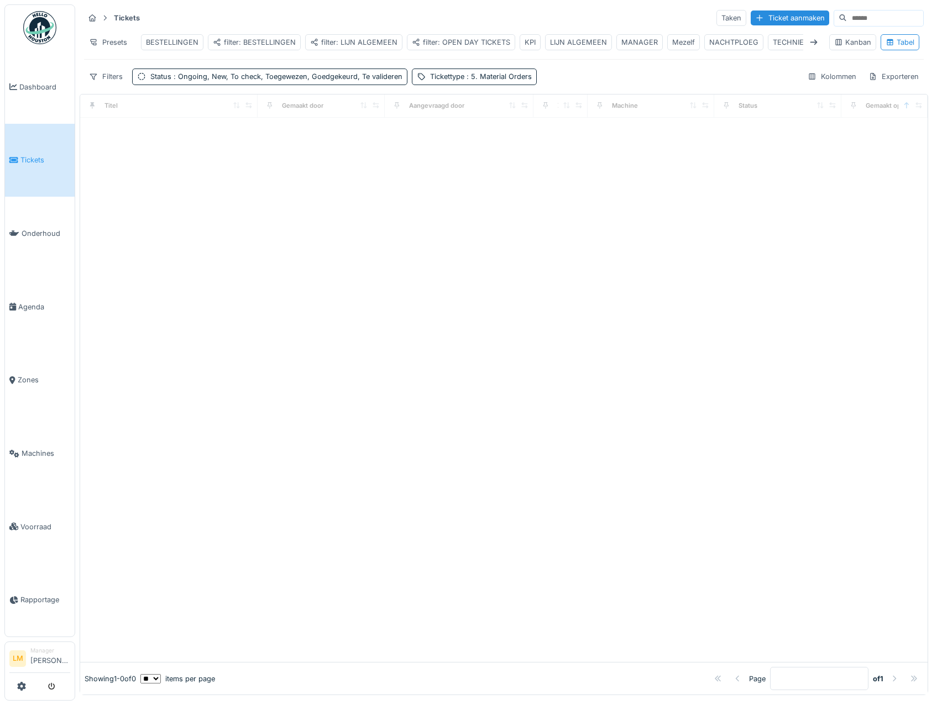
click at [362, 46] on div "filter: LIJN ALGEMEEN" at bounding box center [353, 42] width 87 height 11
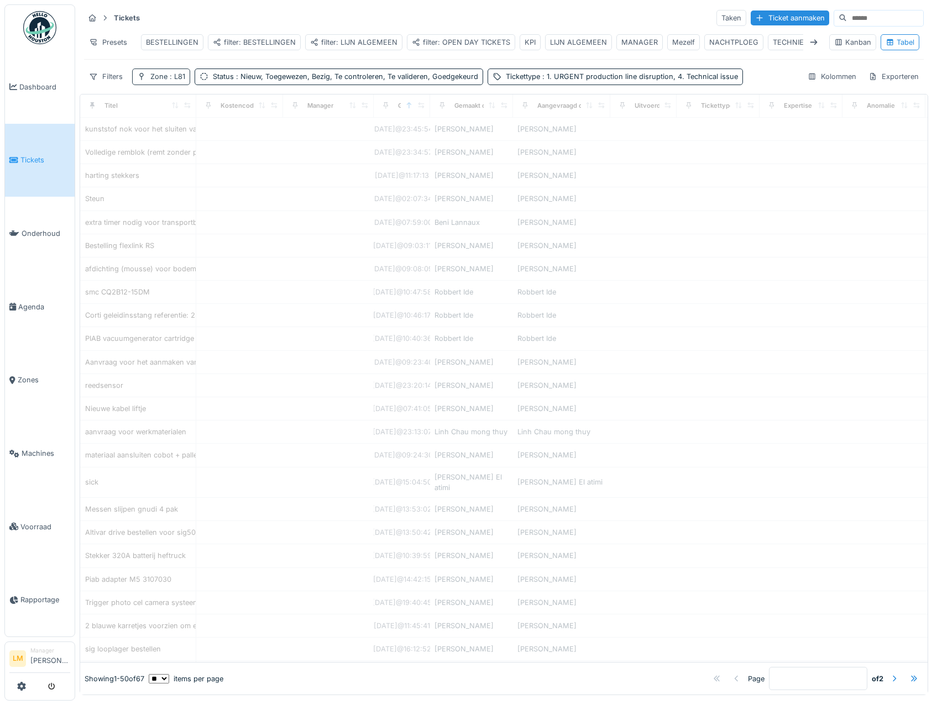
click at [180, 81] on span ": L81" at bounding box center [177, 76] width 18 height 8
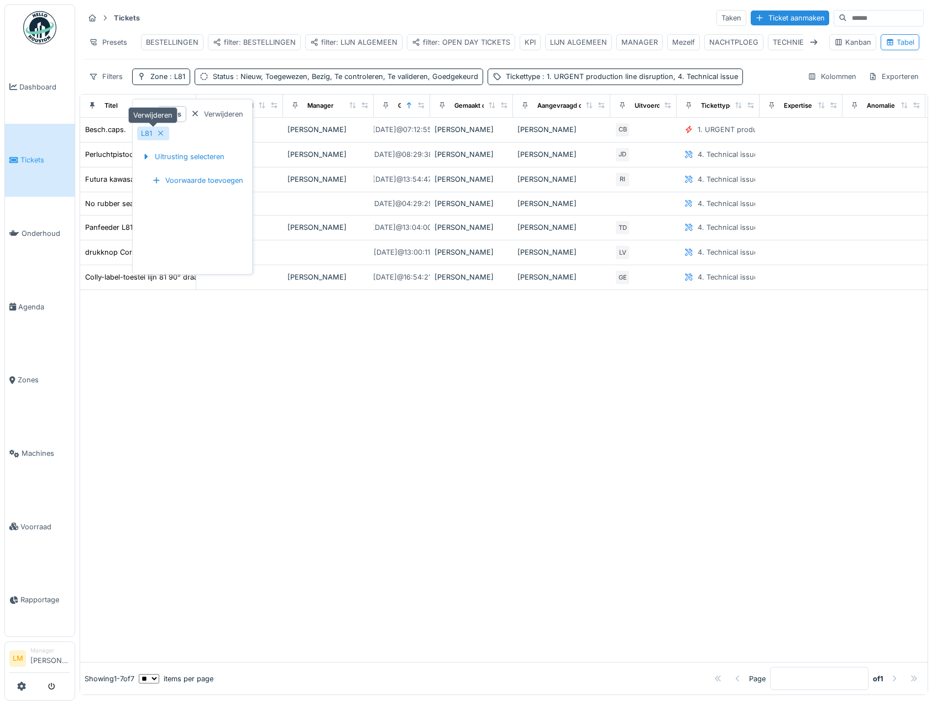
click at [163, 132] on icon at bounding box center [160, 133] width 9 height 7
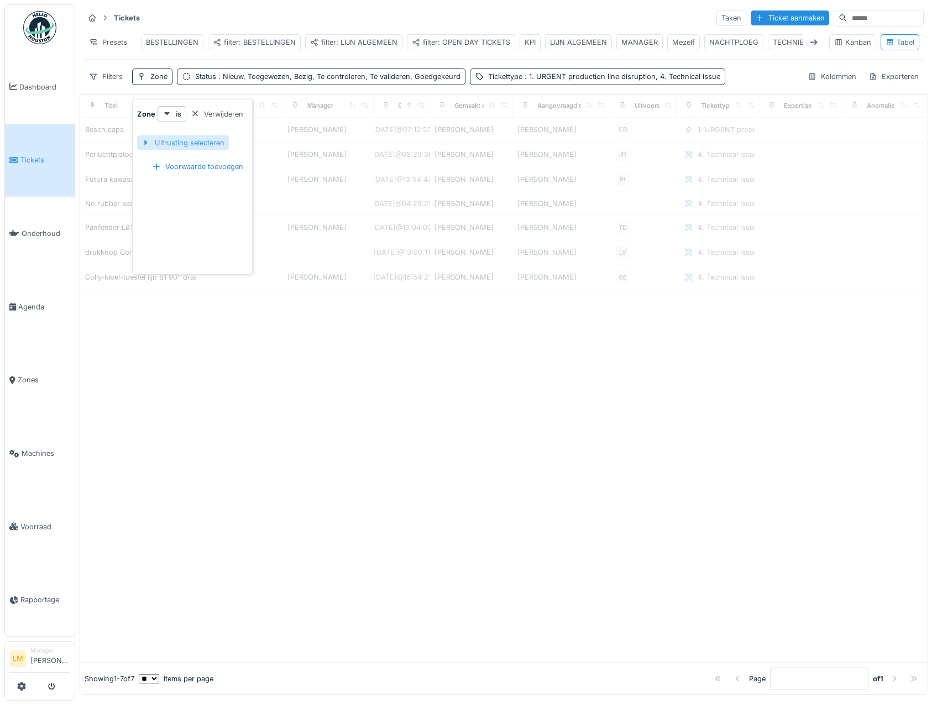
click at [156, 135] on div "Uitrusting selecteren" at bounding box center [183, 142] width 92 height 15
click at [274, 148] on input "text" at bounding box center [287, 142] width 116 height 23
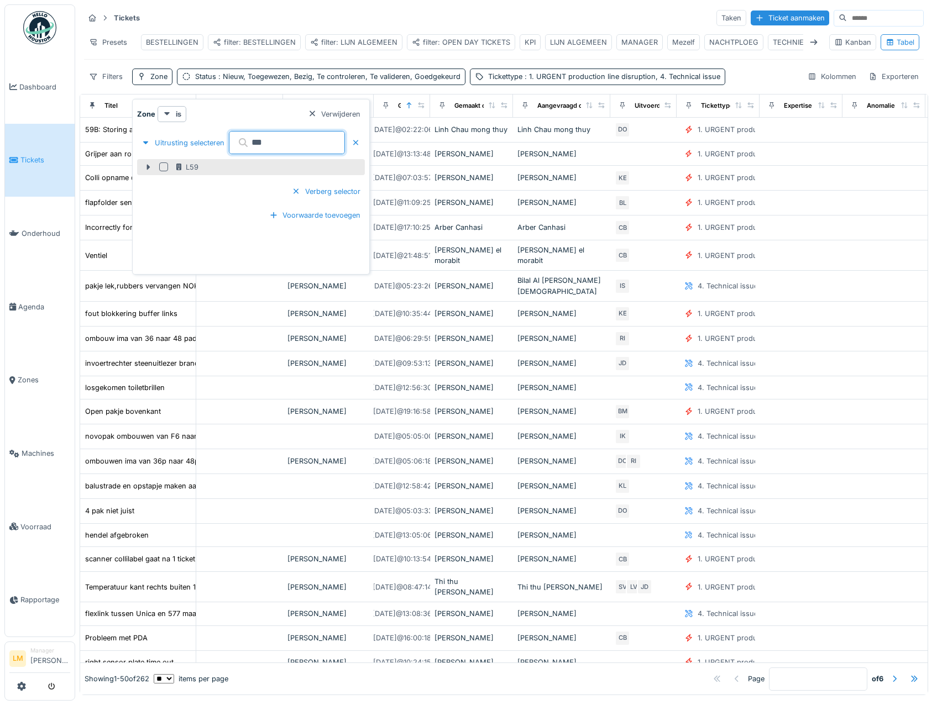
type input "***"
click at [160, 166] on div at bounding box center [163, 167] width 9 height 9
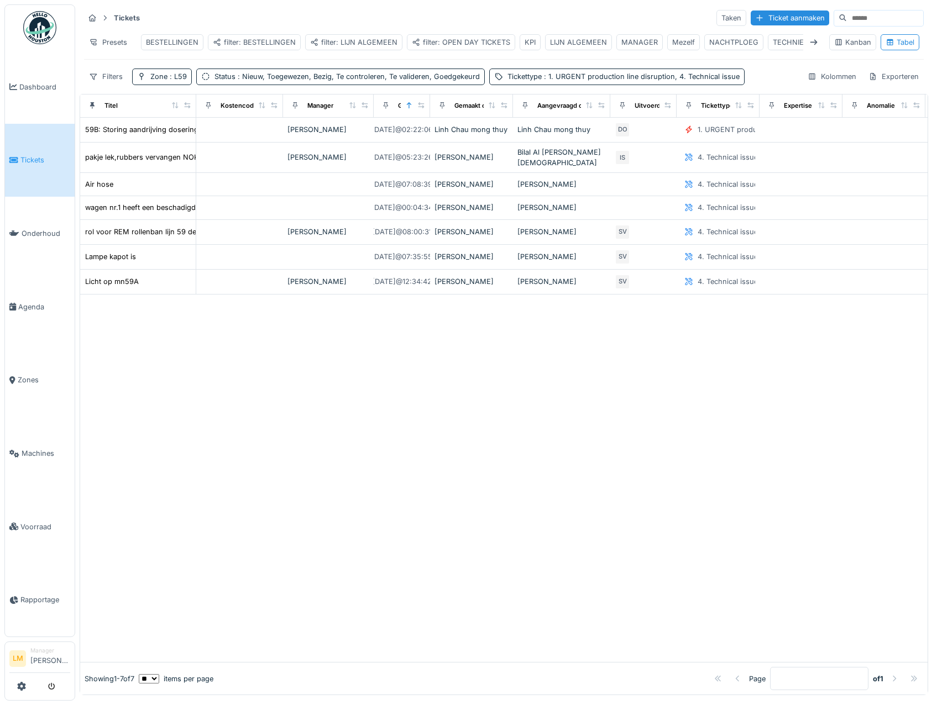
click at [261, 24] on div "Tickets Taken Ticket aanmaken" at bounding box center [504, 18] width 840 height 18
click at [168, 163] on div "pakje lek,rubbers vervangen NOK" at bounding box center [142, 157] width 114 height 11
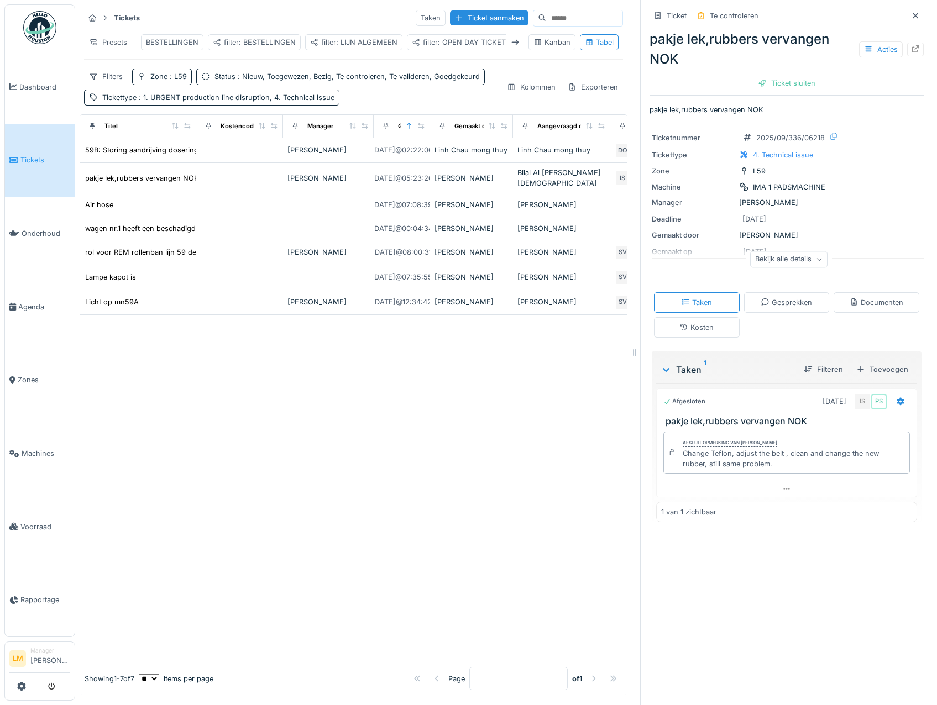
click at [799, 264] on div "Bekijk alle details" at bounding box center [788, 260] width 77 height 16
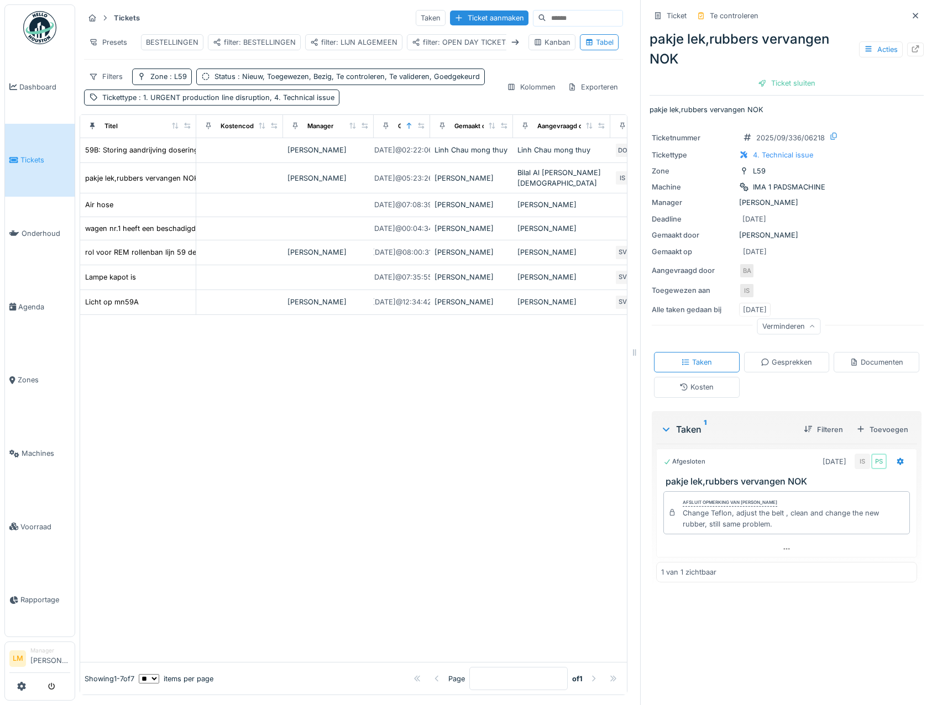
click at [789, 325] on div "Verminderen" at bounding box center [789, 326] width 64 height 16
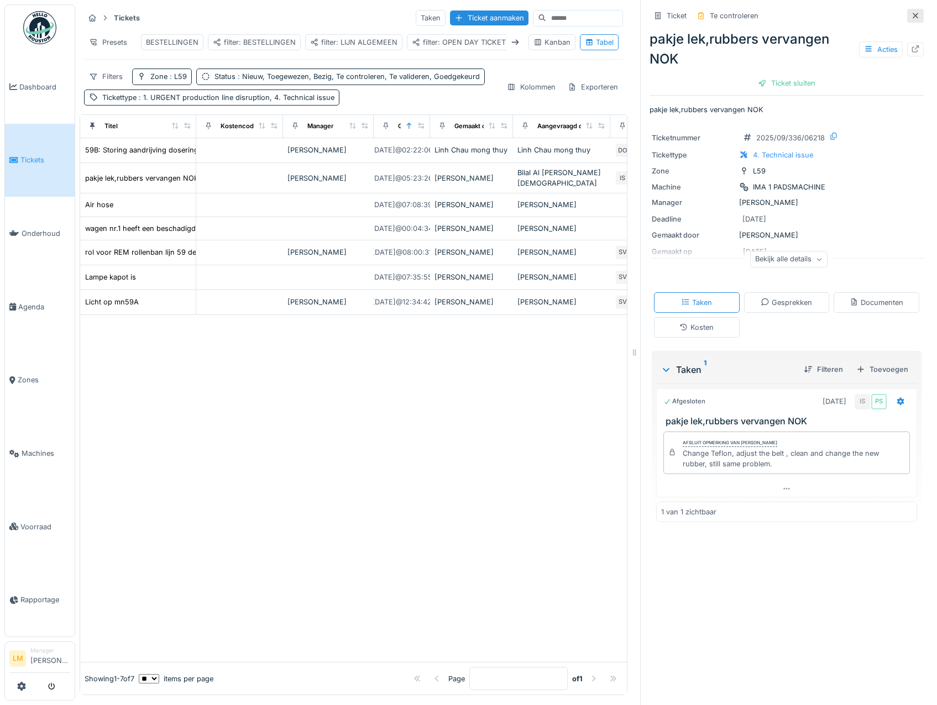
click at [911, 18] on icon at bounding box center [915, 15] width 9 height 7
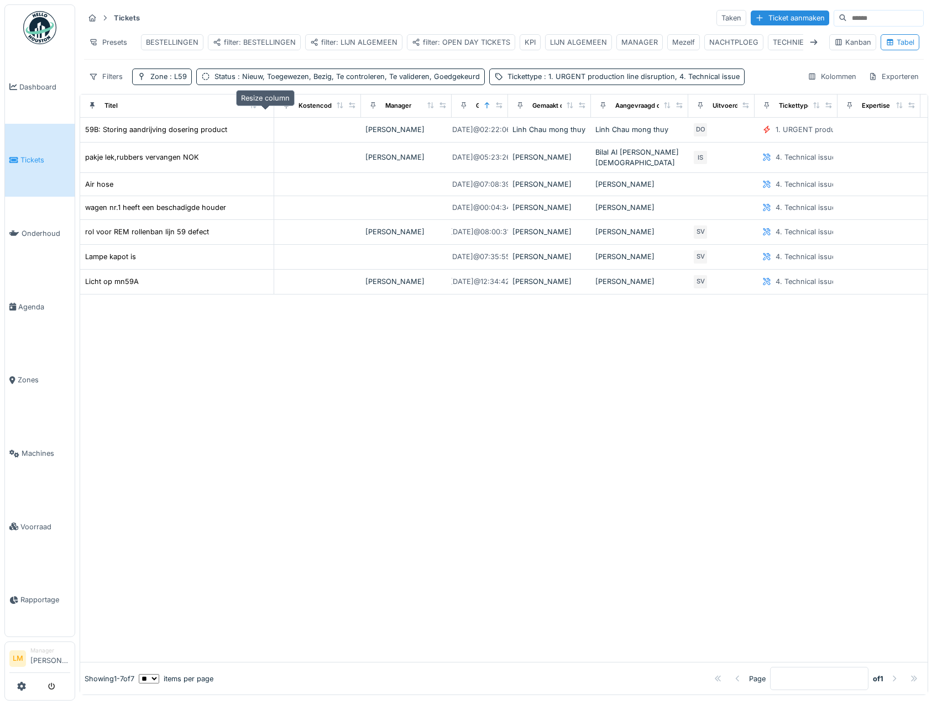
drag, startPoint x: 189, startPoint y: 113, endPoint x: 267, endPoint y: 116, distance: 78.0
click at [267, 108] on icon at bounding box center [265, 105] width 8 height 6
click at [386, 81] on span ": Nieuw, Toegewezen, Bezig, Te controleren, Te valideren, Goedgekeurd" at bounding box center [358, 76] width 244 height 8
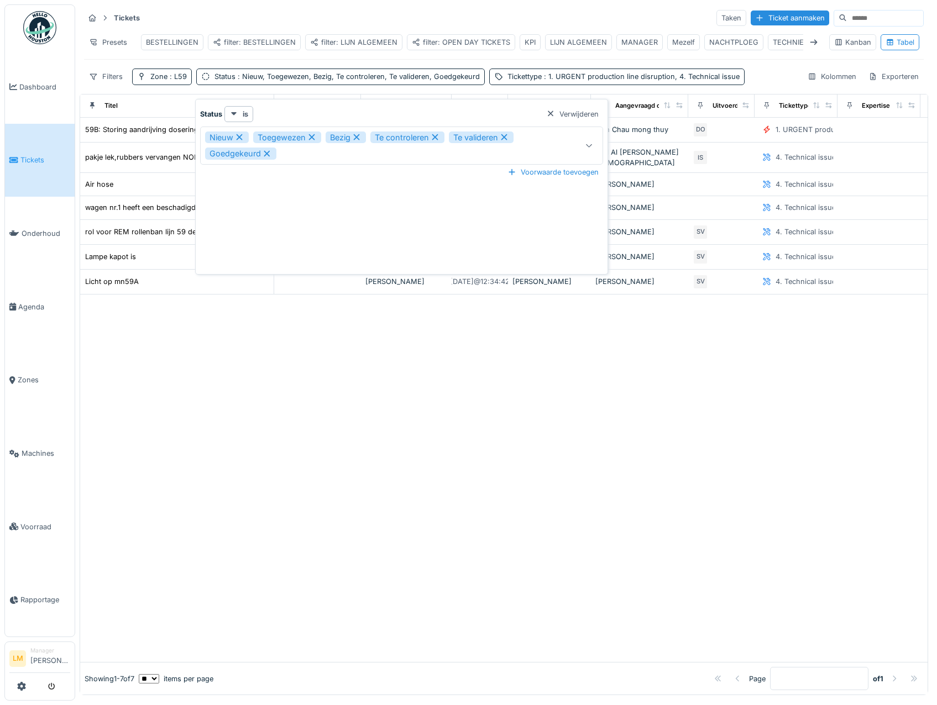
click at [331, 150] on div "Nieuw Toegewezen Bezig Te controleren Te valideren Goedgekeurd" at bounding box center [377, 146] width 345 height 28
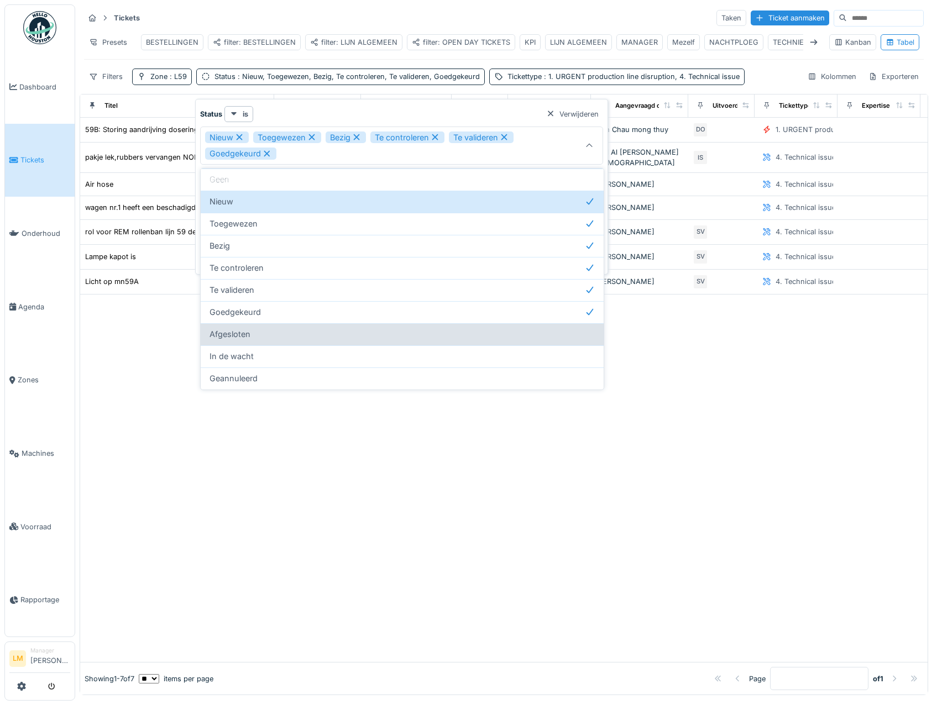
click at [271, 333] on div "Afgesloten" at bounding box center [402, 334] width 385 height 12
type input "**********"
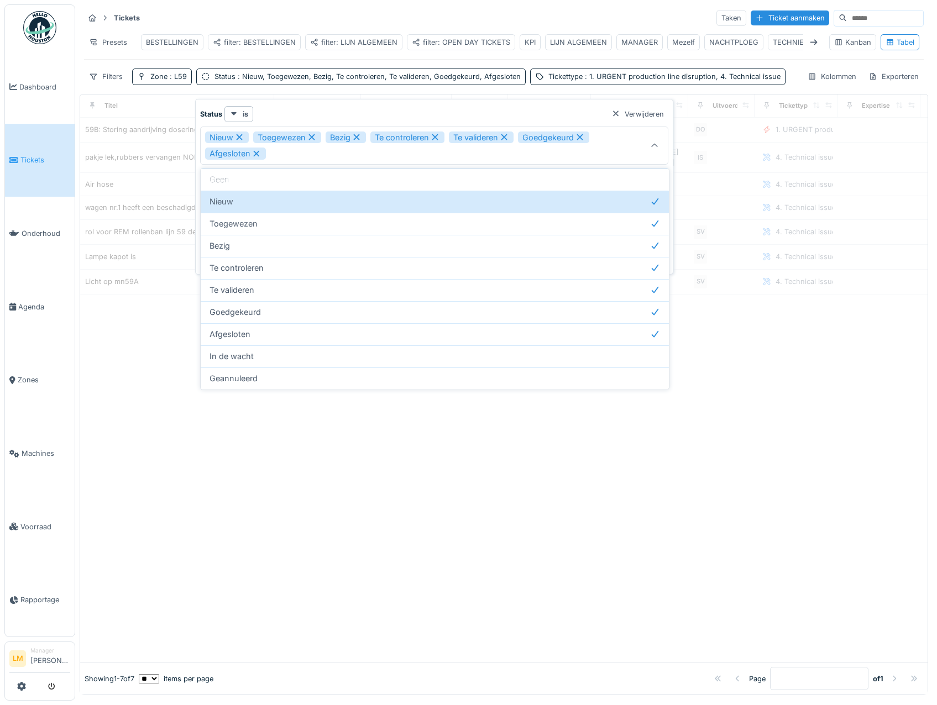
click at [246, 506] on div at bounding box center [503, 479] width 847 height 368
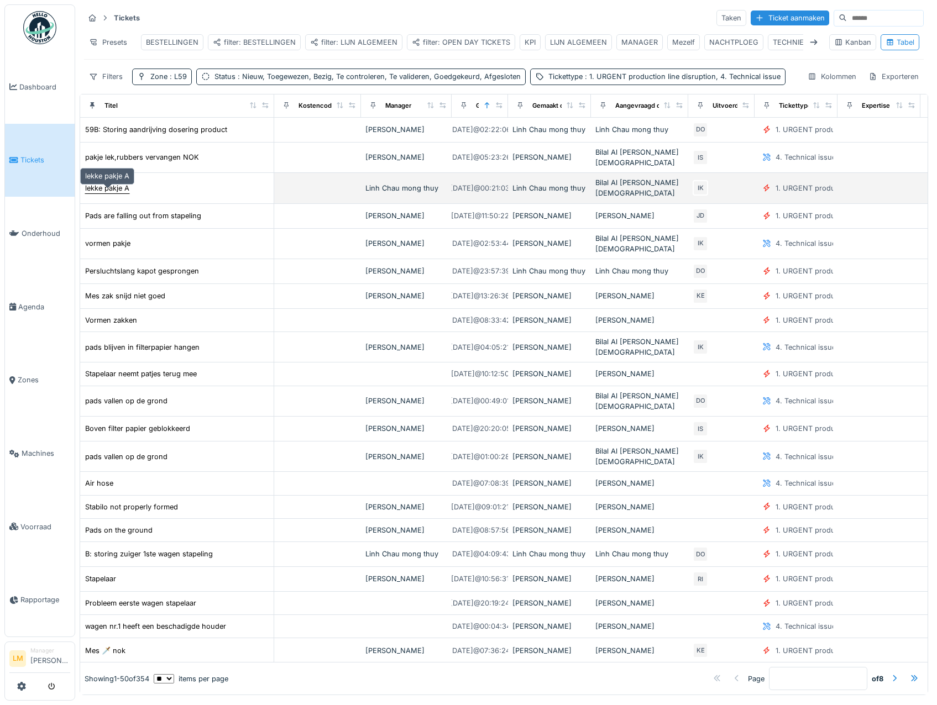
click at [106, 193] on div "lekke pakje A" at bounding box center [107, 188] width 44 height 11
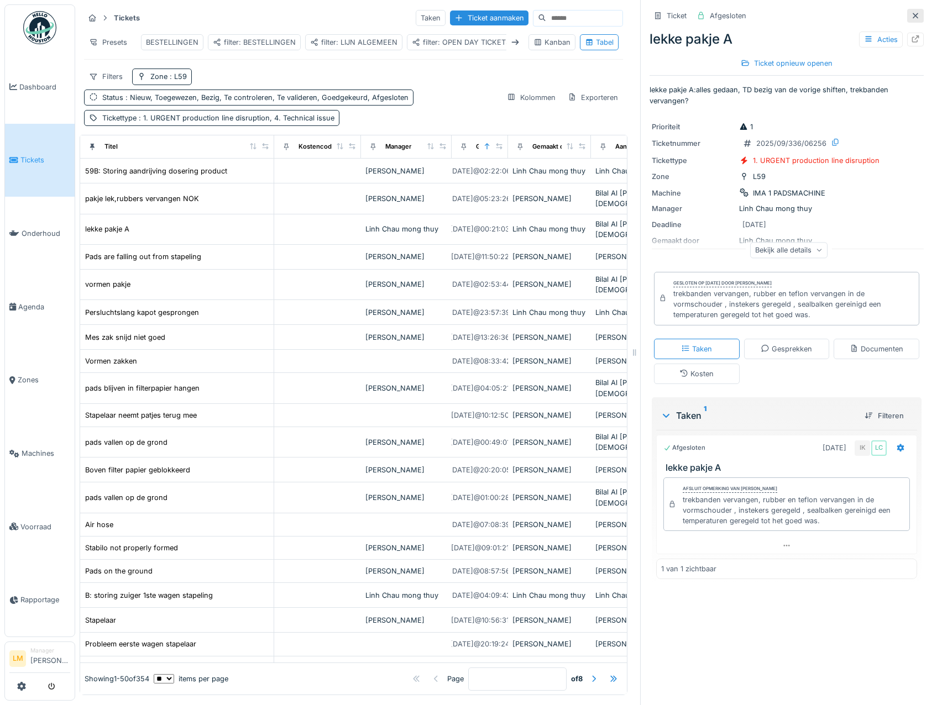
click at [911, 15] on icon at bounding box center [915, 15] width 9 height 7
